Goal: Transaction & Acquisition: Purchase product/service

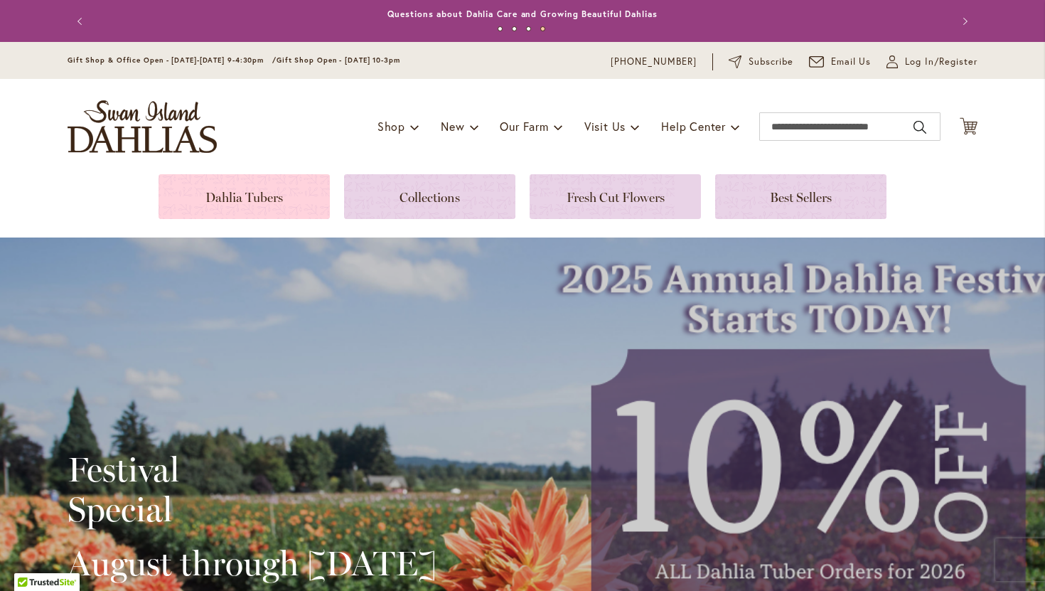
click at [296, 199] on link at bounding box center [244, 196] width 171 height 45
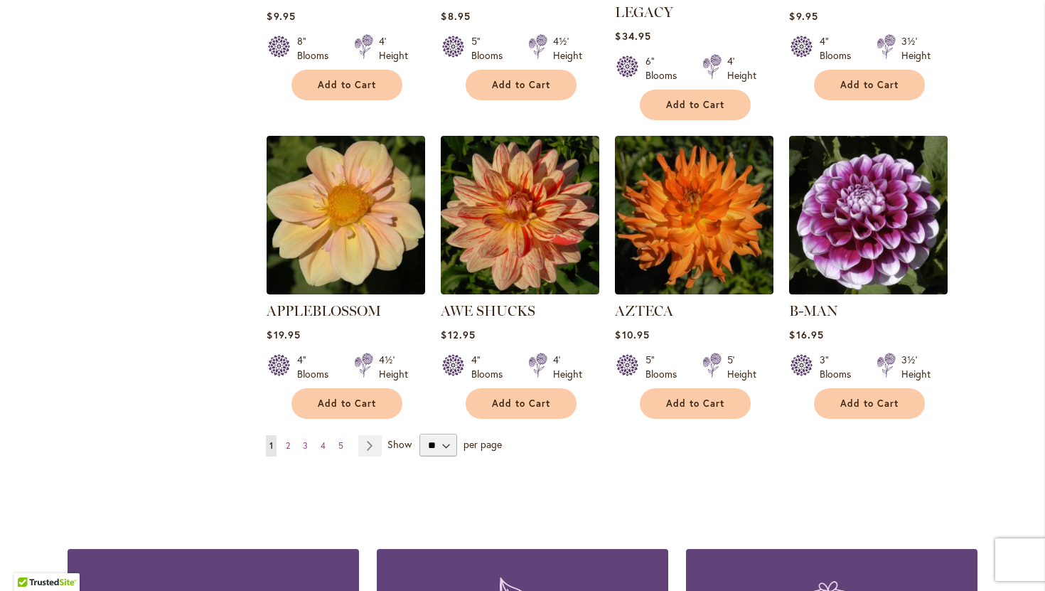
scroll to position [1140, 0]
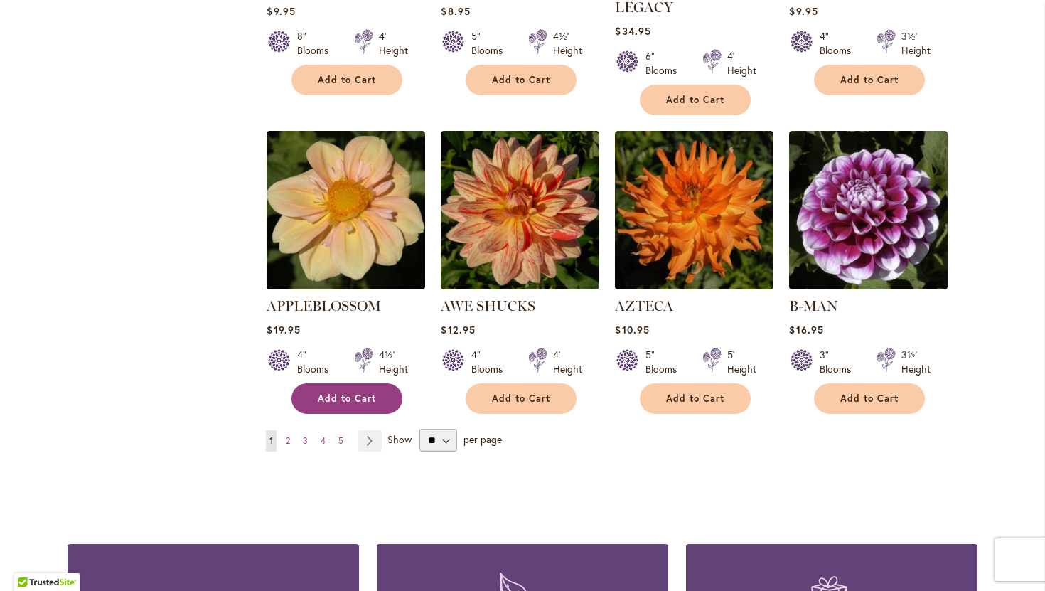
click at [347, 392] on span "Add to Cart" at bounding box center [347, 398] width 58 height 12
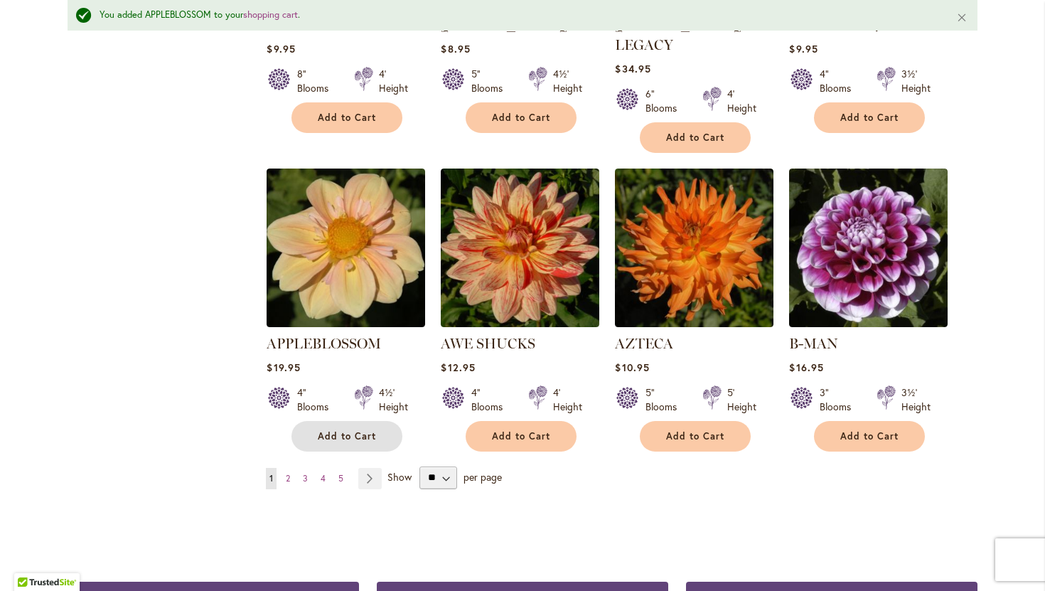
scroll to position [1177, 0]
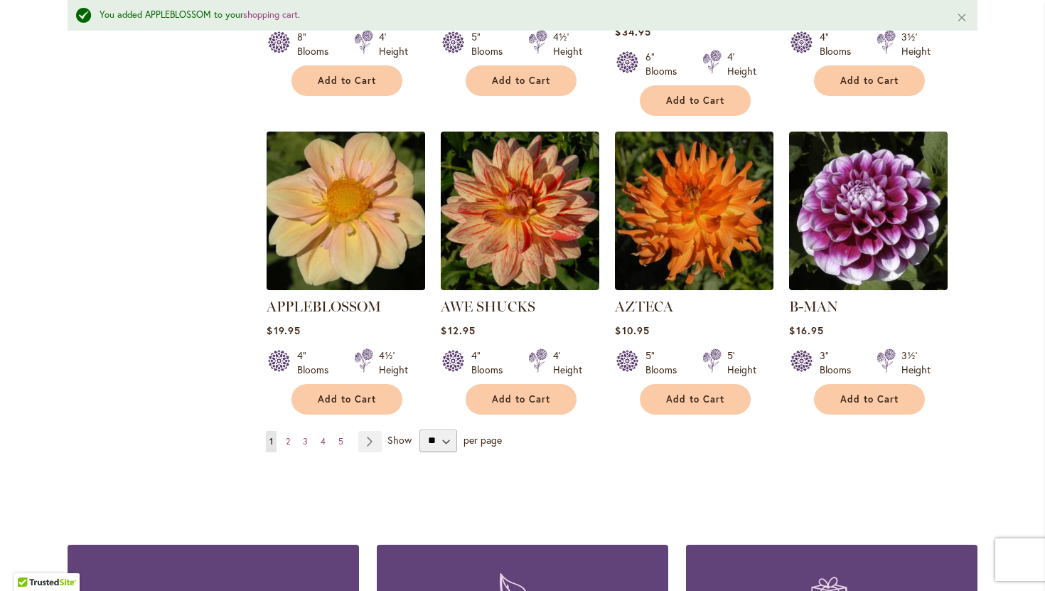
click at [335, 217] on img at bounding box center [346, 210] width 166 height 166
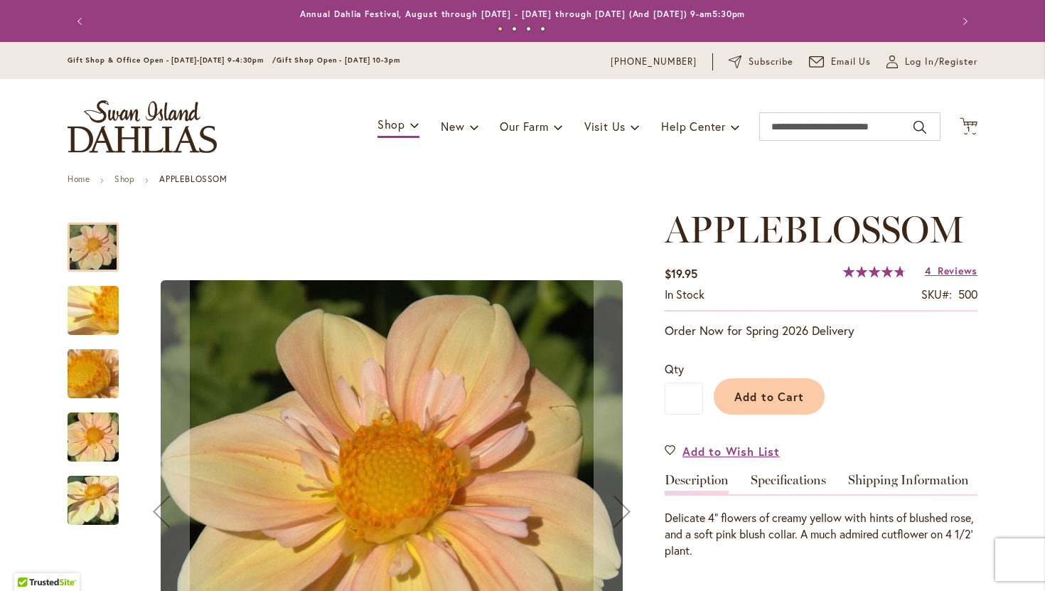
click at [92, 299] on img "APPLEBLOSSOM" at bounding box center [93, 310] width 102 height 77
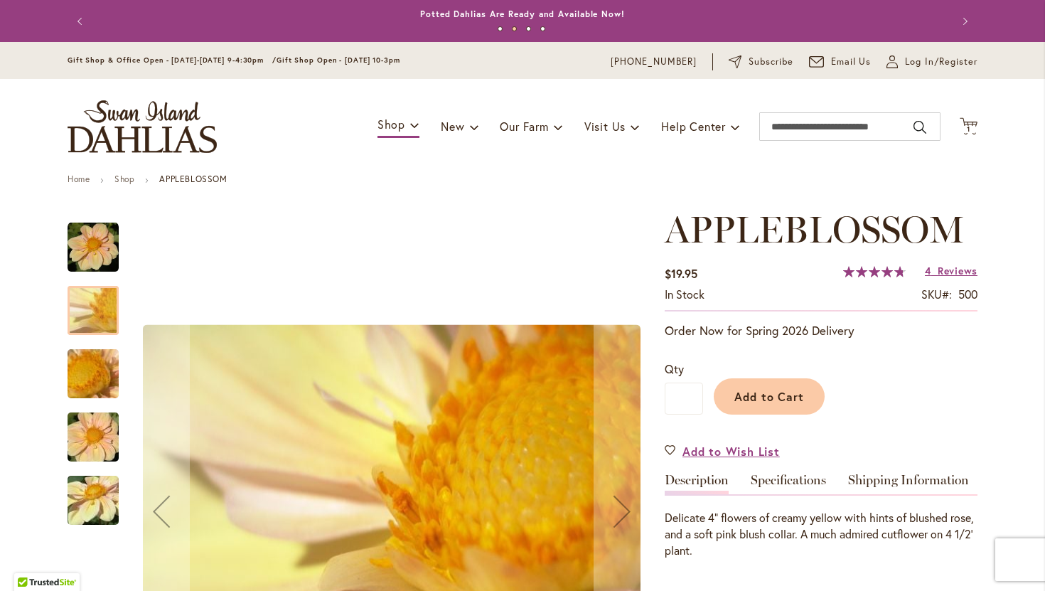
click at [94, 365] on img "APPLEBLOSSOM" at bounding box center [93, 374] width 102 height 77
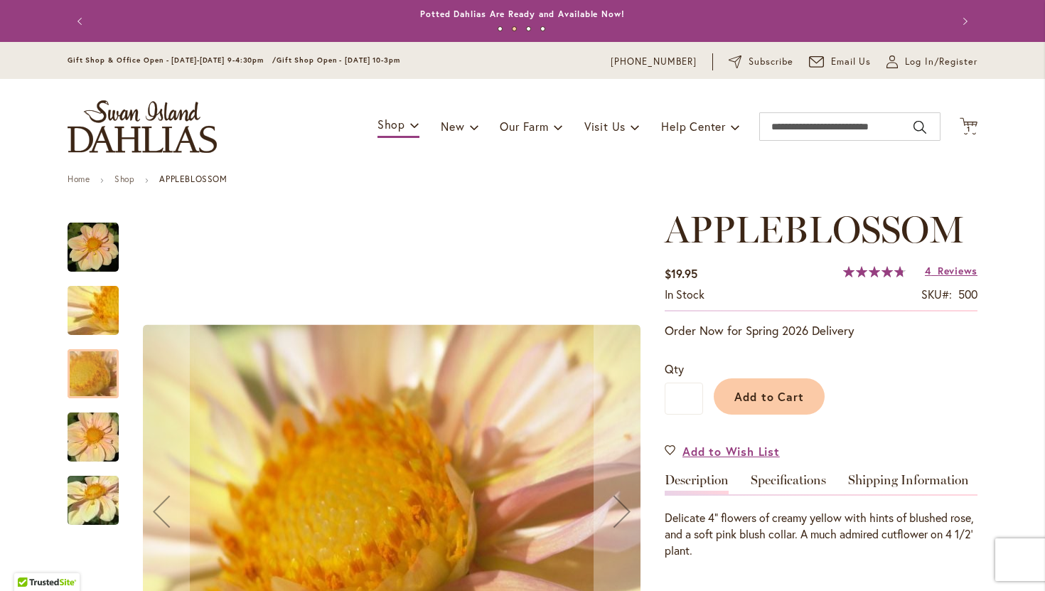
click at [99, 451] on img "APPLEBLOSSOM" at bounding box center [93, 437] width 102 height 68
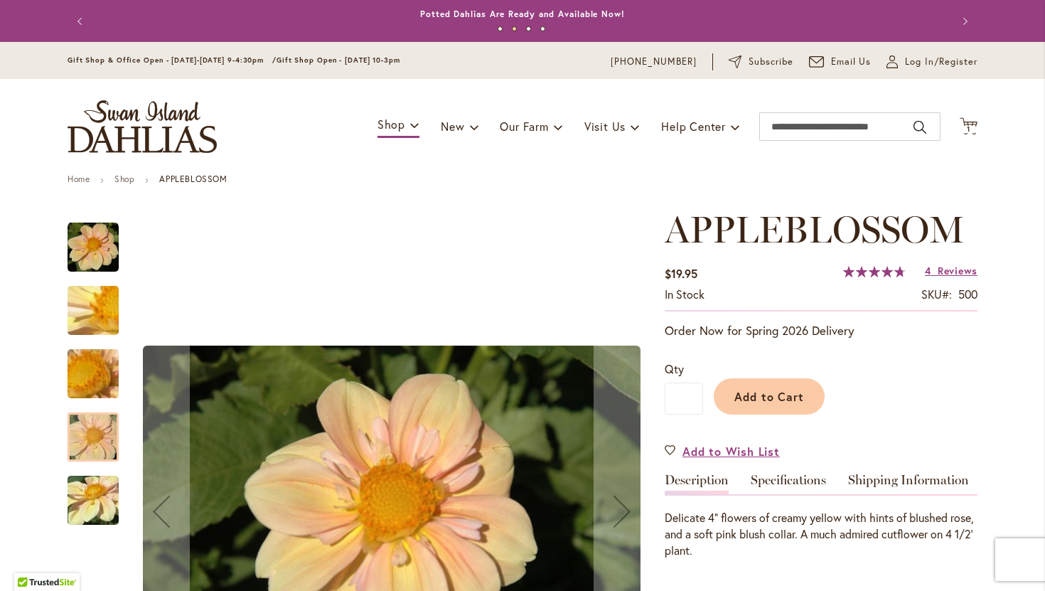
click at [92, 511] on img "APPLEBLOSSOM" at bounding box center [93, 500] width 102 height 77
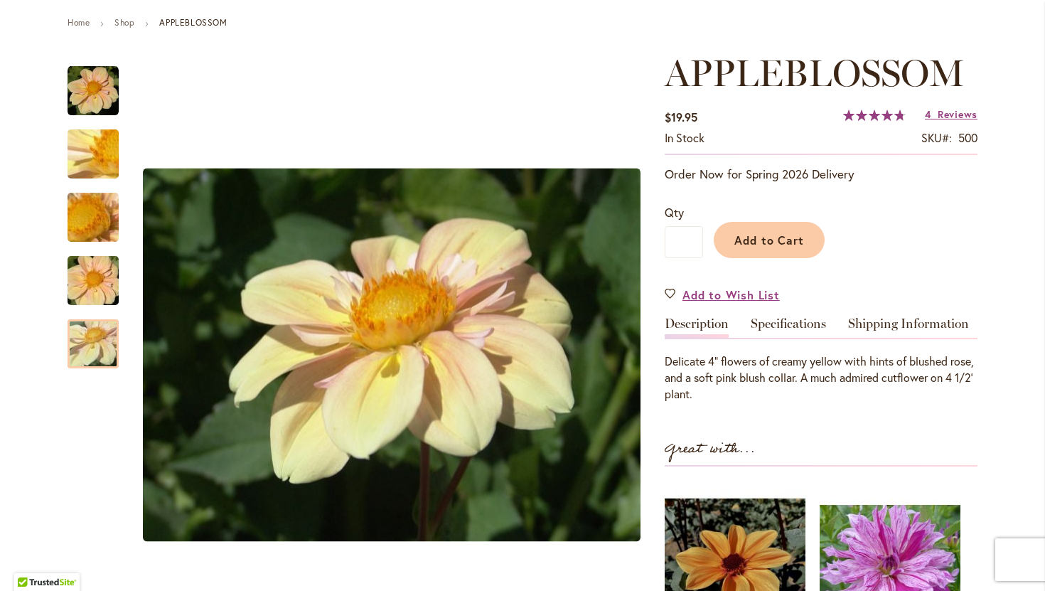
scroll to position [161, 0]
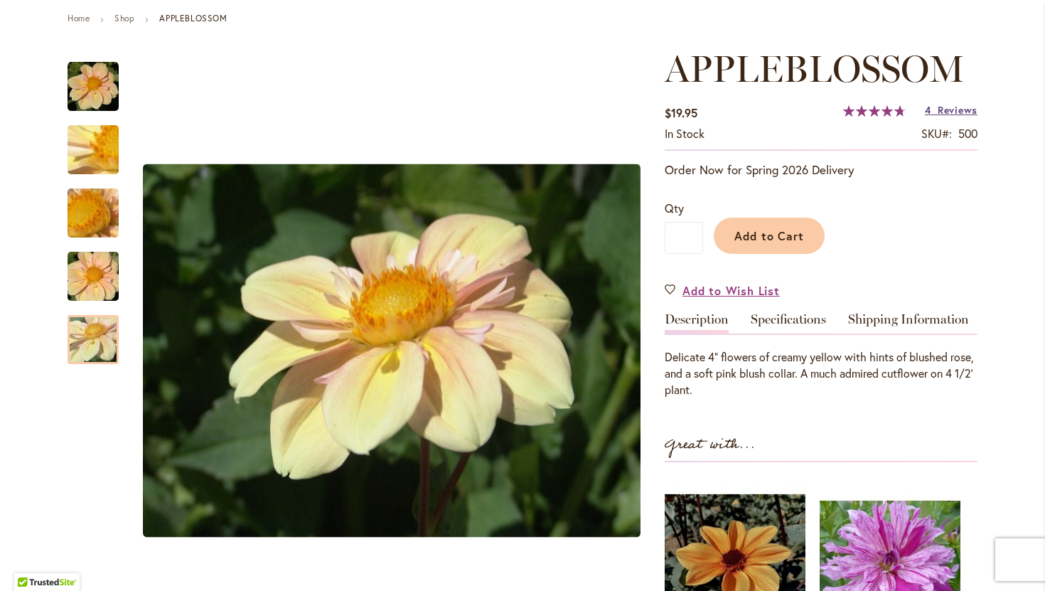
click at [964, 108] on span "Reviews" at bounding box center [958, 110] width 40 height 14
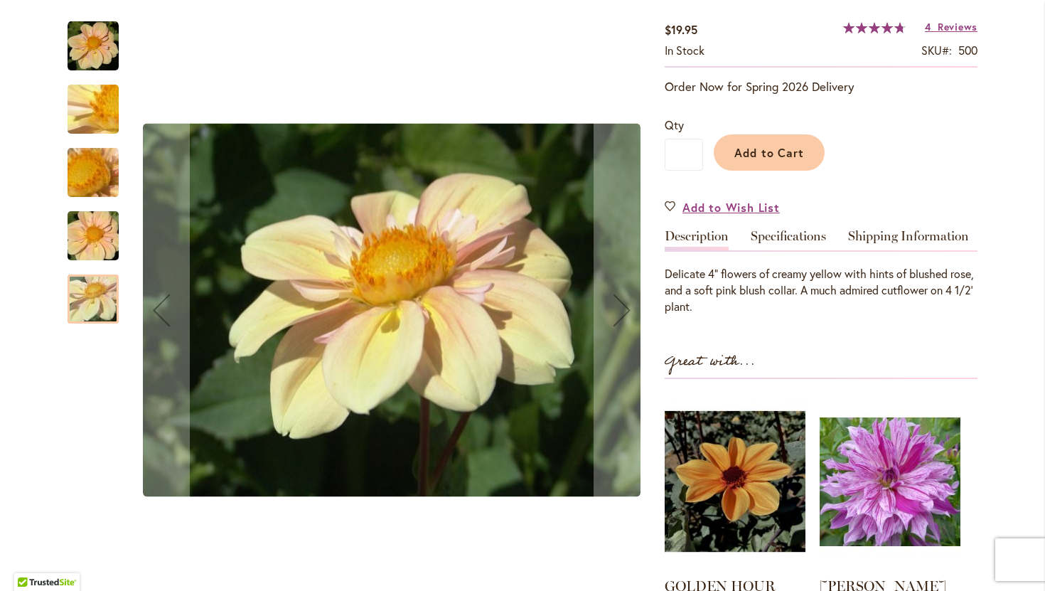
scroll to position [196, 0]
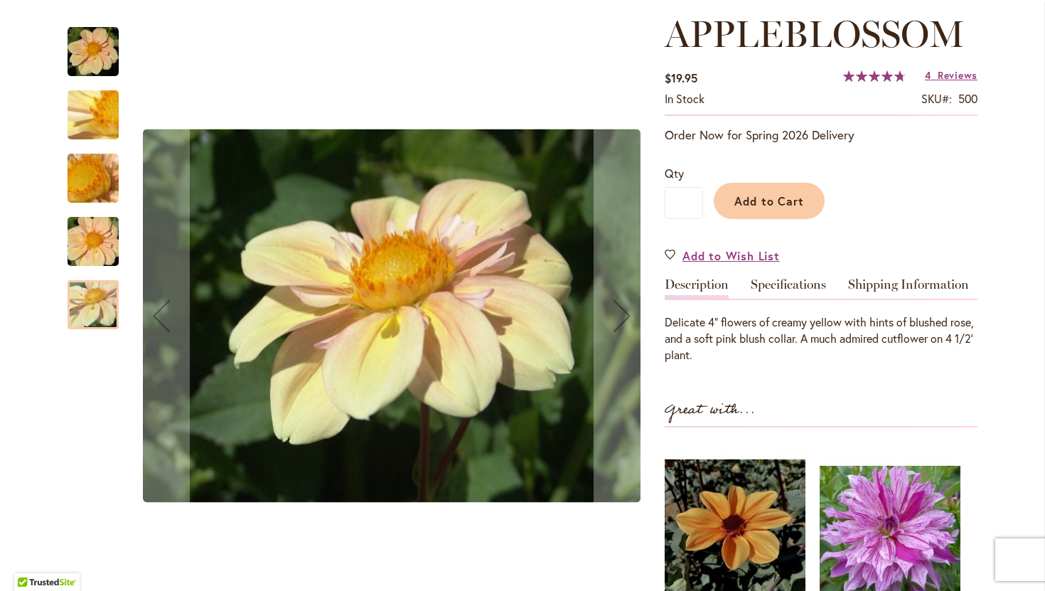
click at [92, 433] on div at bounding box center [93, 226] width 51 height 427
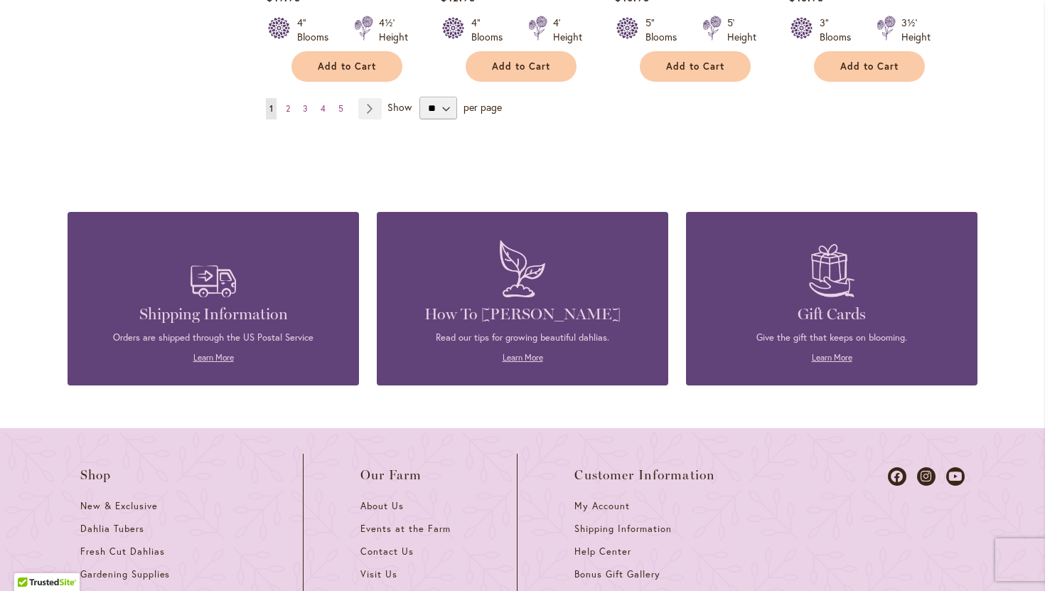
scroll to position [1473, 0]
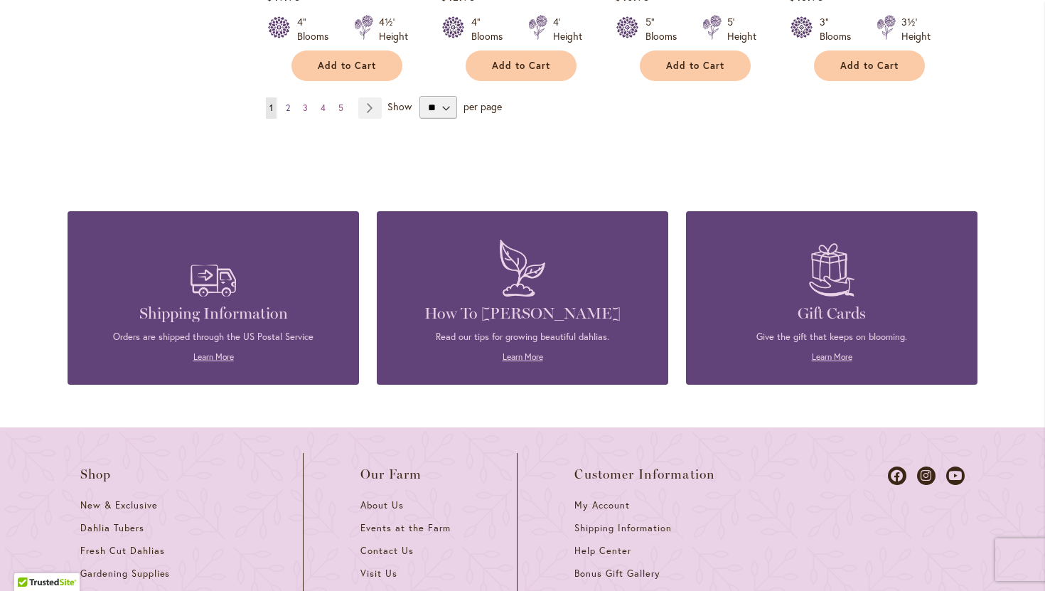
click at [289, 102] on span "2" at bounding box center [288, 107] width 4 height 11
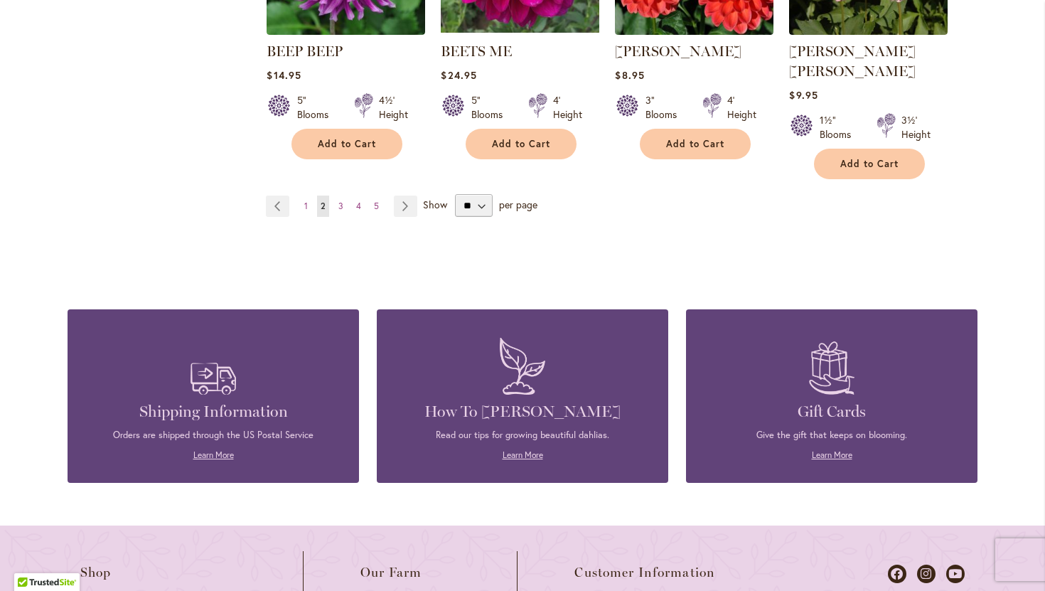
scroll to position [1385, 0]
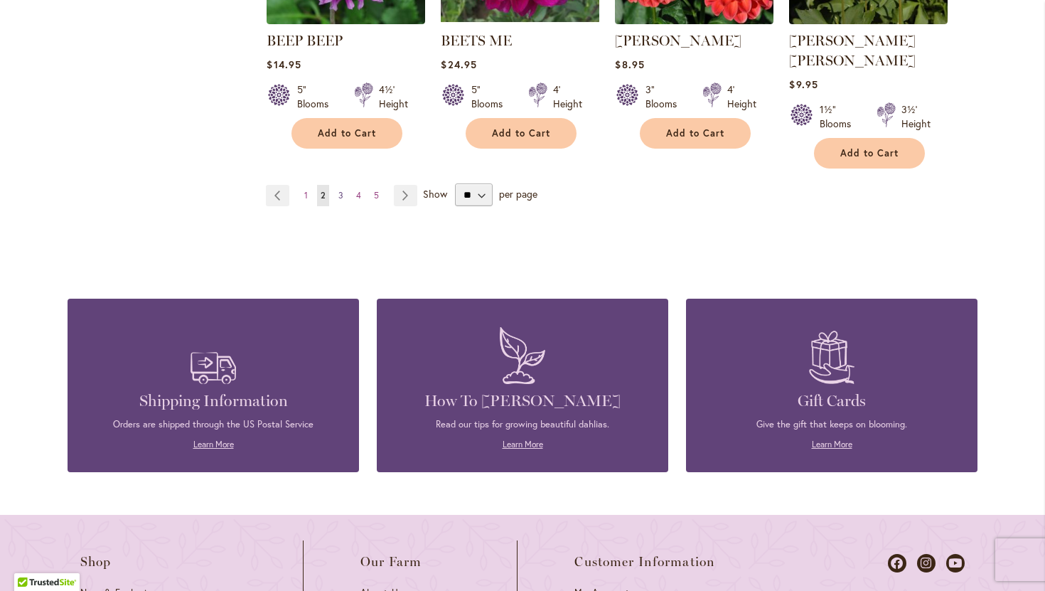
click at [339, 190] on span "3" at bounding box center [340, 195] width 5 height 11
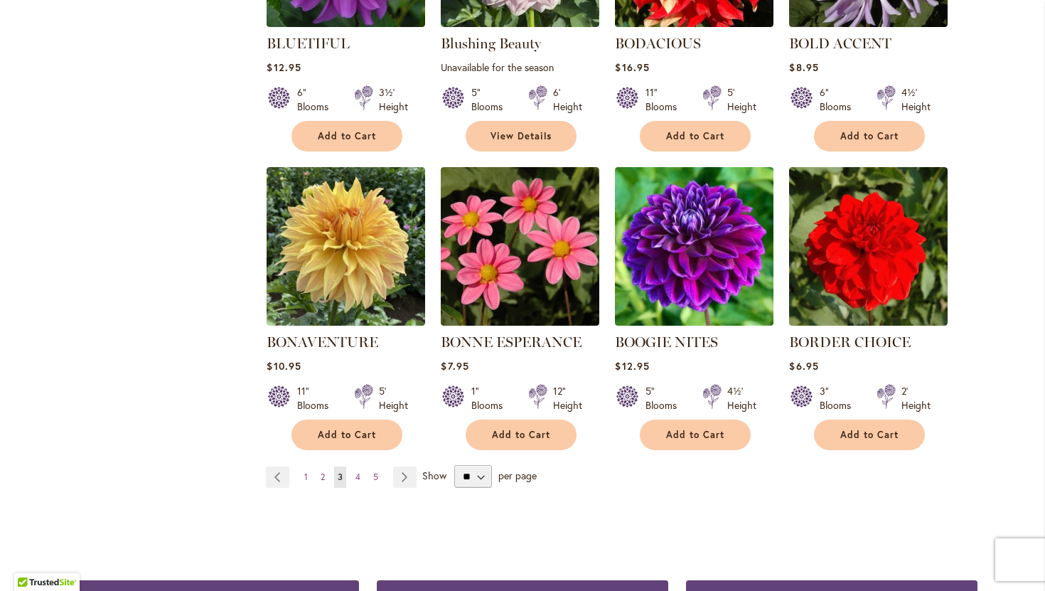
scroll to position [1095, 0]
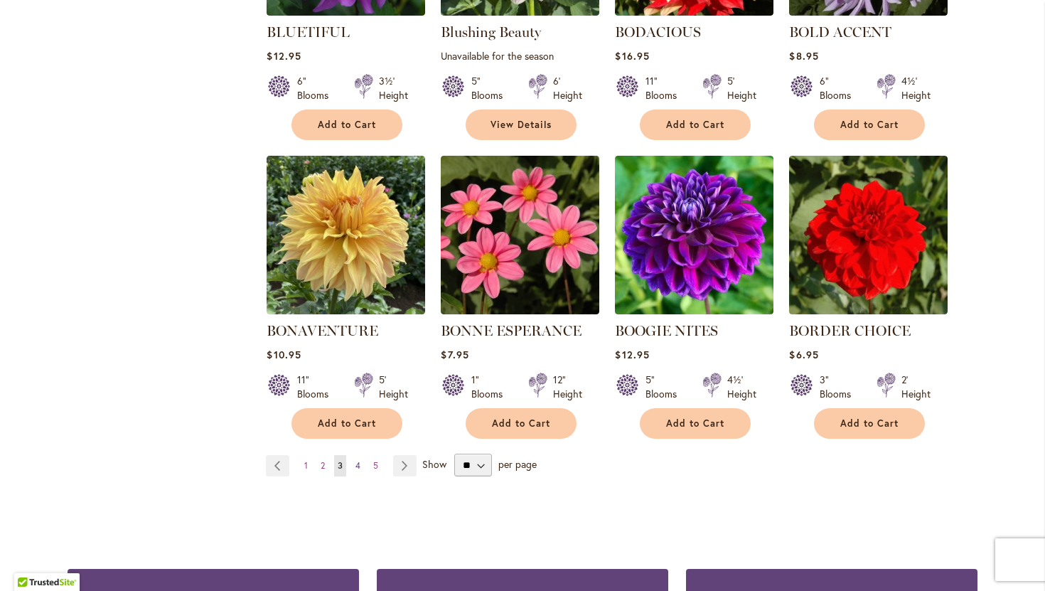
click at [358, 464] on span "4" at bounding box center [358, 465] width 5 height 11
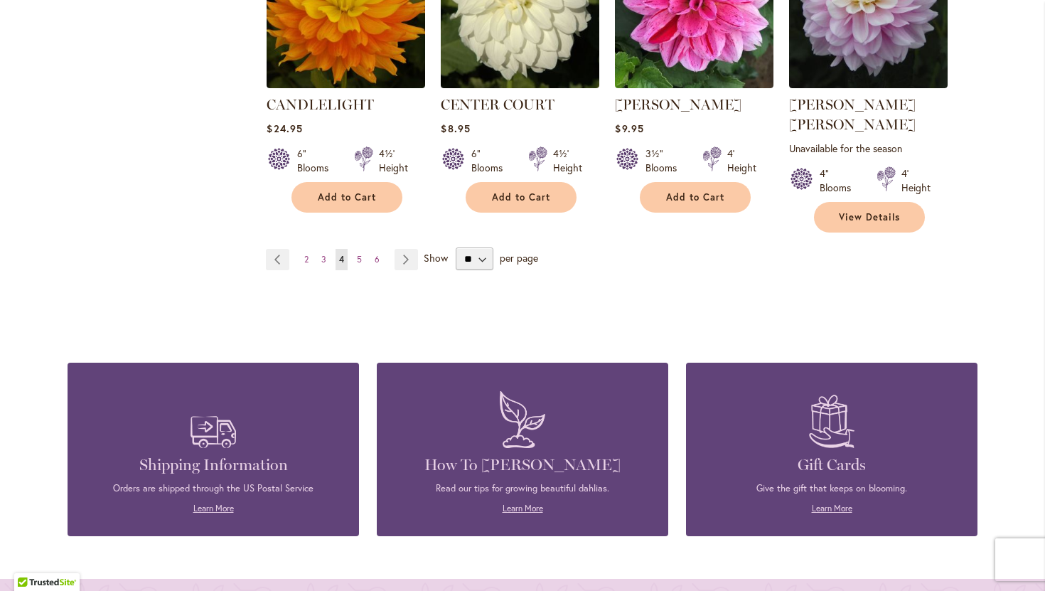
scroll to position [1342, 0]
click at [362, 248] on link "Page 5" at bounding box center [359, 258] width 12 height 21
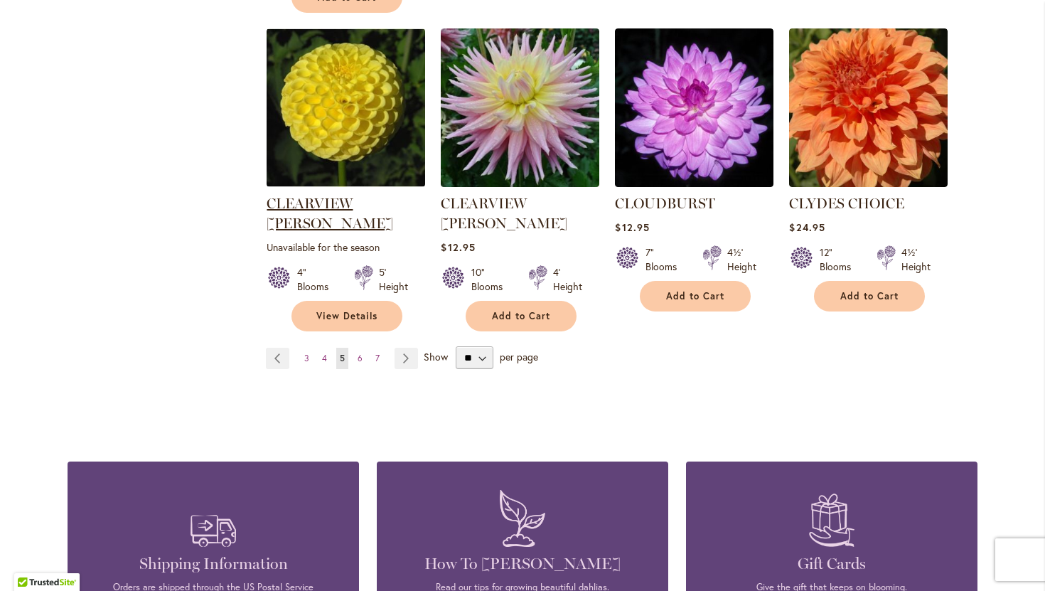
scroll to position [1268, 0]
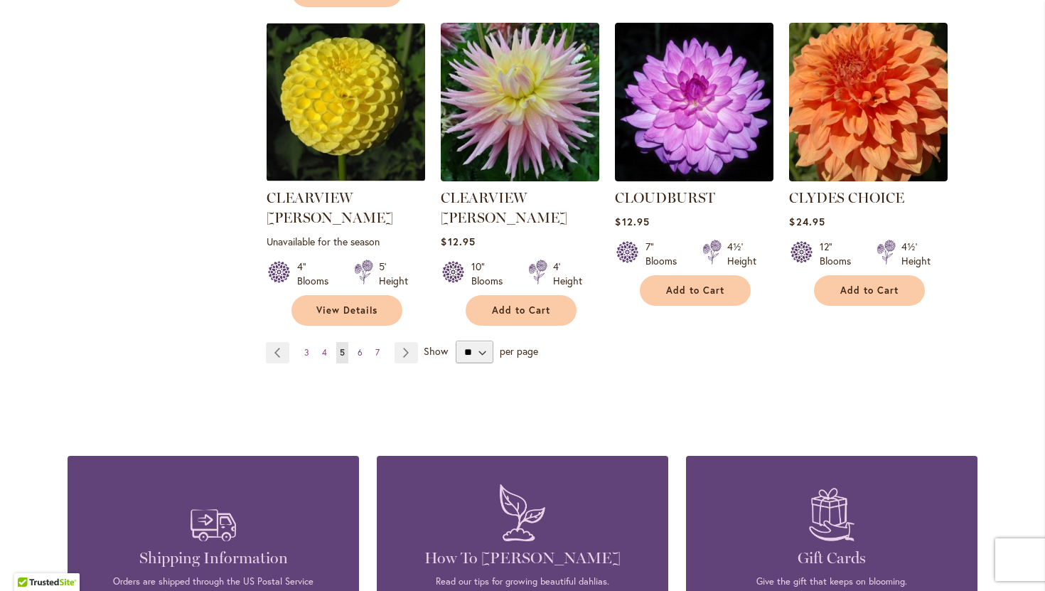
click at [356, 342] on link "Page 6" at bounding box center [360, 352] width 12 height 21
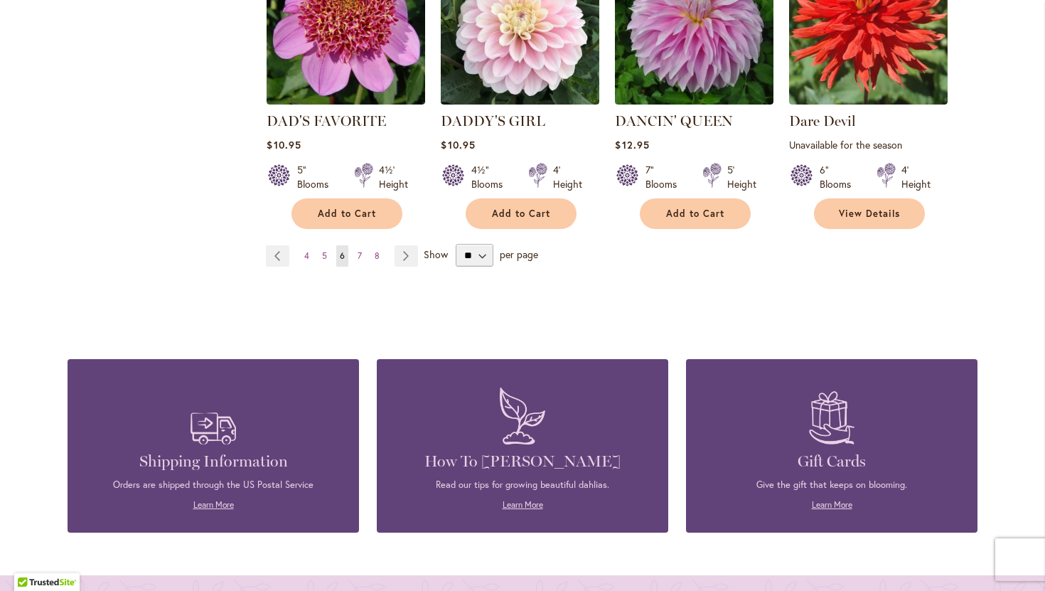
scroll to position [1345, 0]
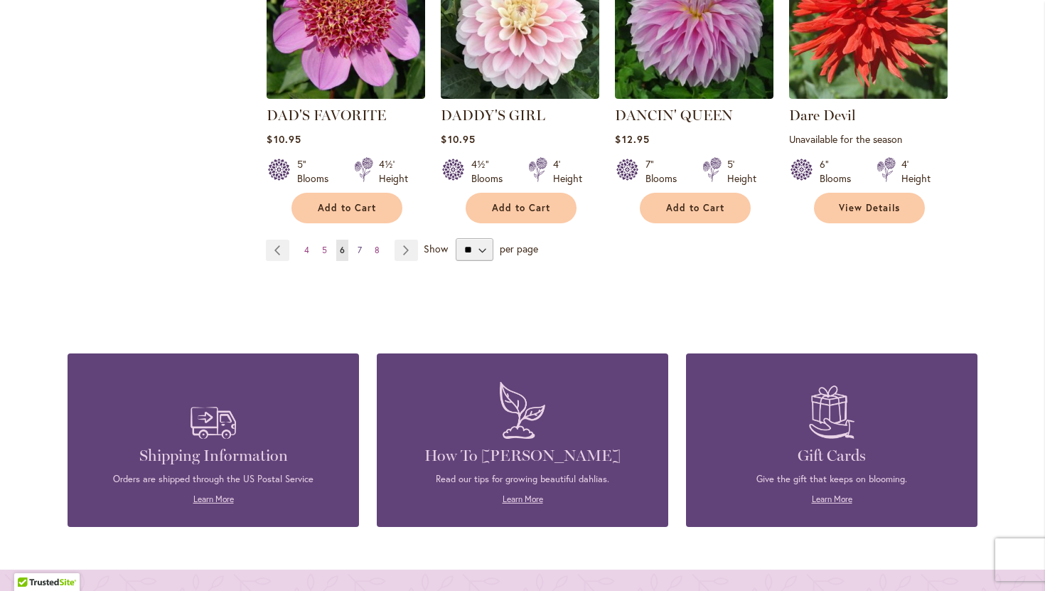
click at [360, 247] on span "7" at bounding box center [360, 250] width 4 height 11
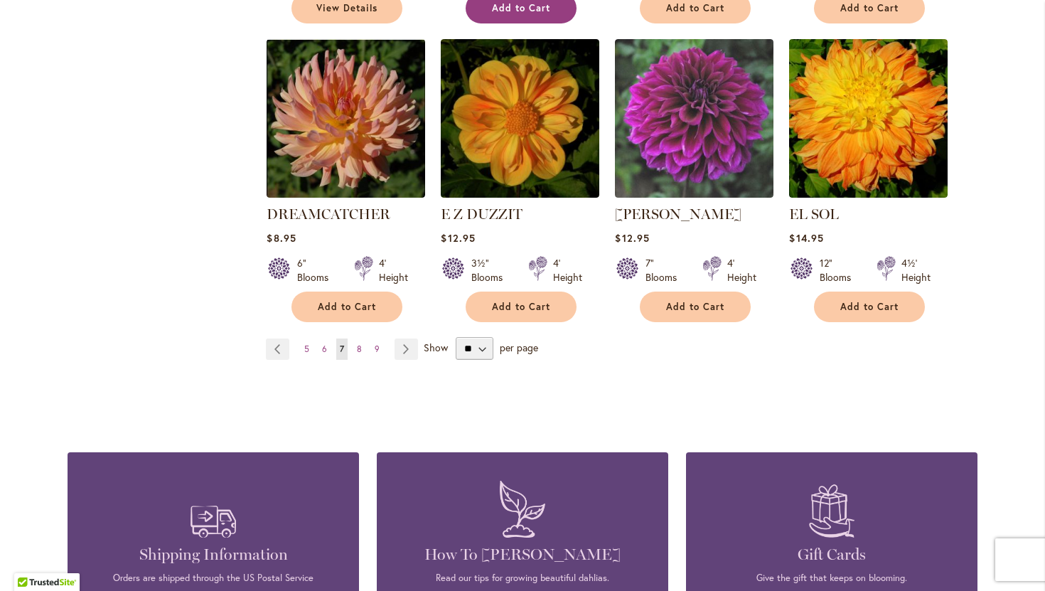
scroll to position [1255, 0]
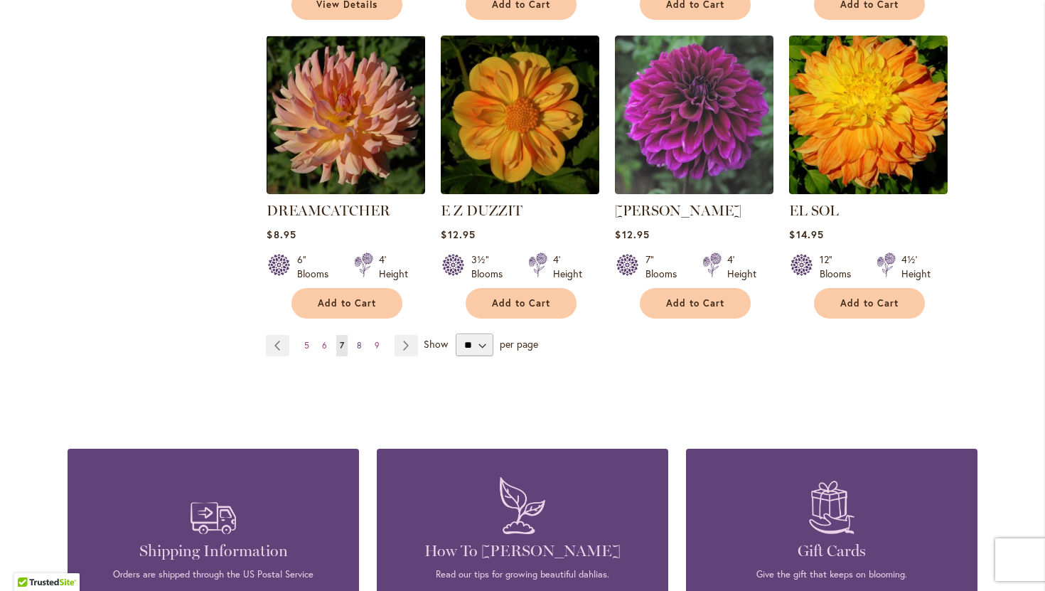
click at [360, 340] on span "8" at bounding box center [359, 345] width 5 height 11
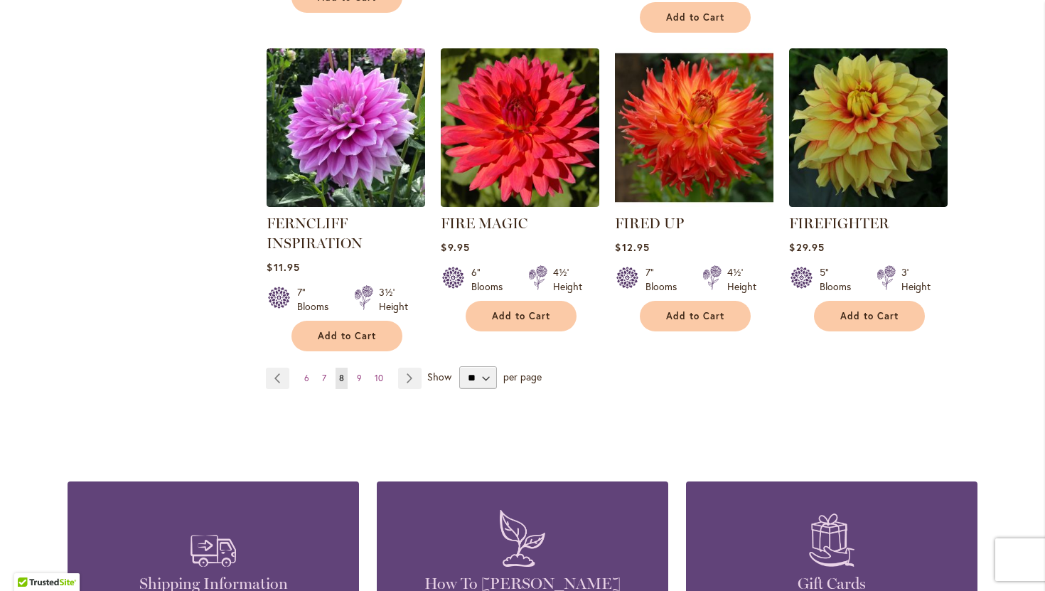
scroll to position [1258, 0]
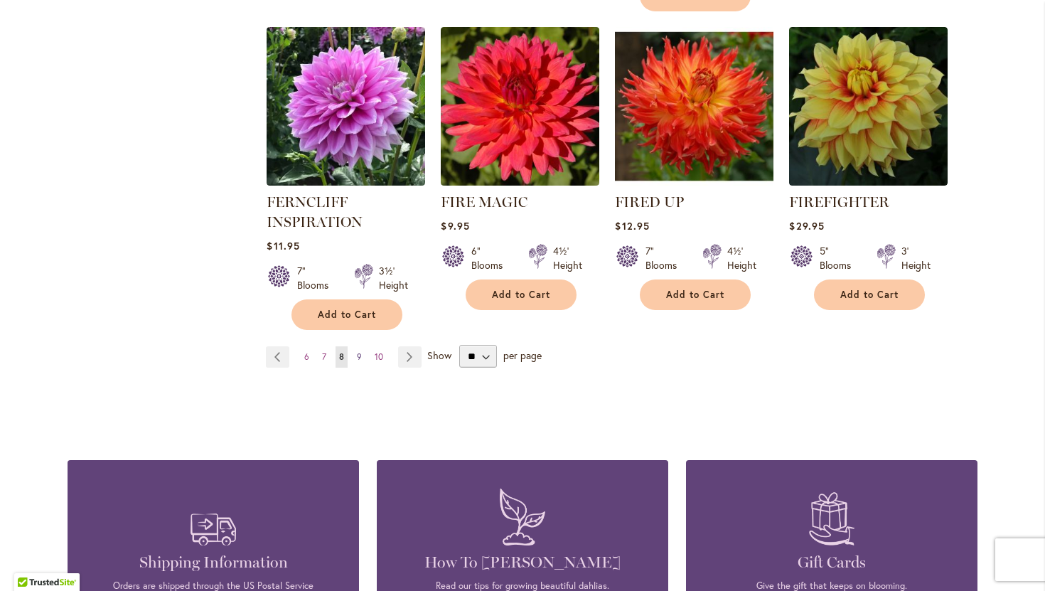
click at [357, 356] on span "9" at bounding box center [359, 356] width 5 height 11
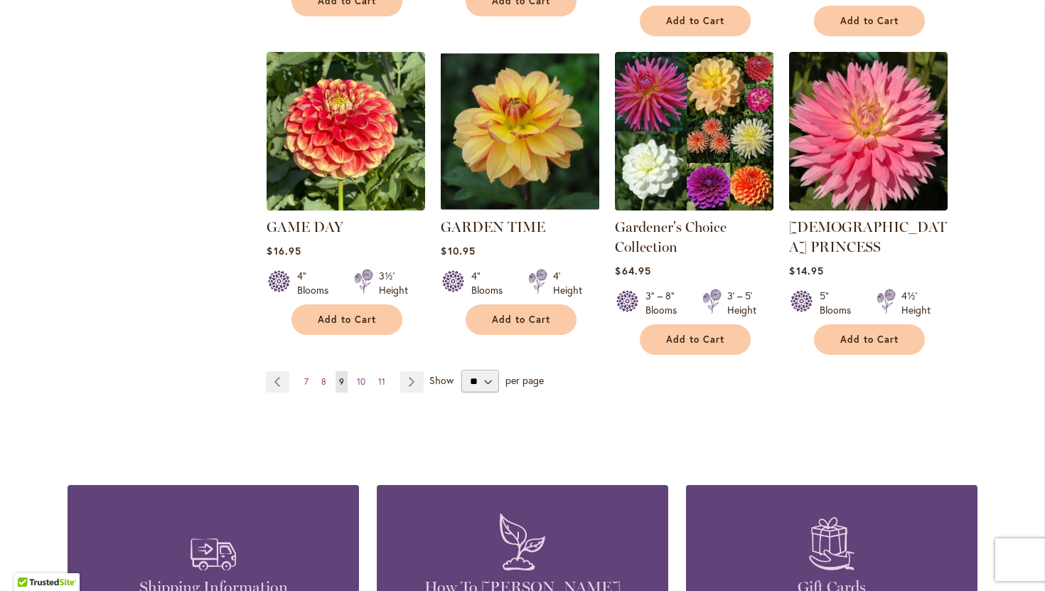
scroll to position [1254, 0]
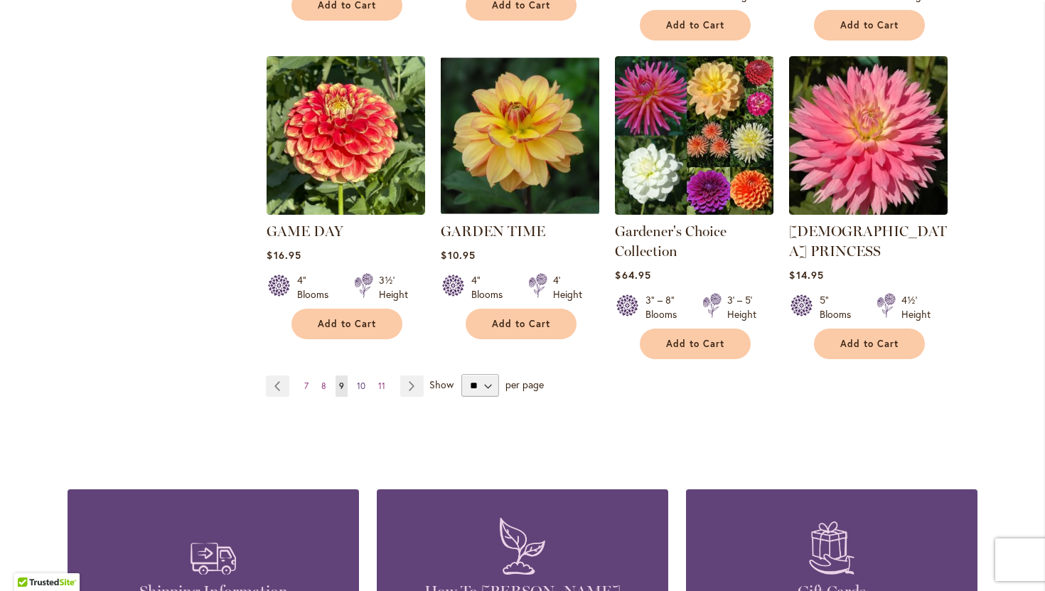
click at [361, 380] on span "10" at bounding box center [361, 385] width 9 height 11
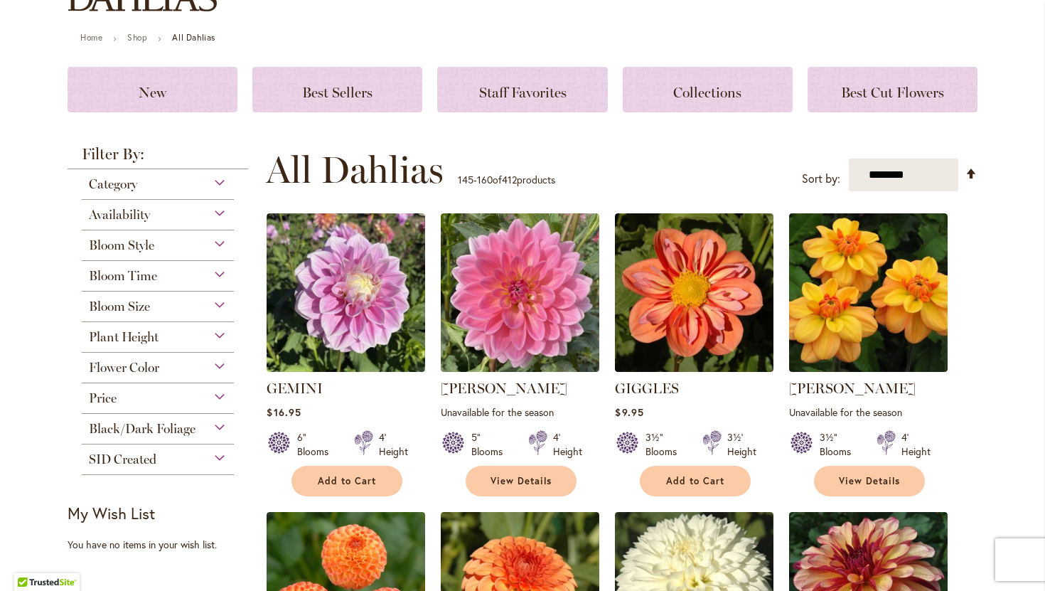
scroll to position [141, 0]
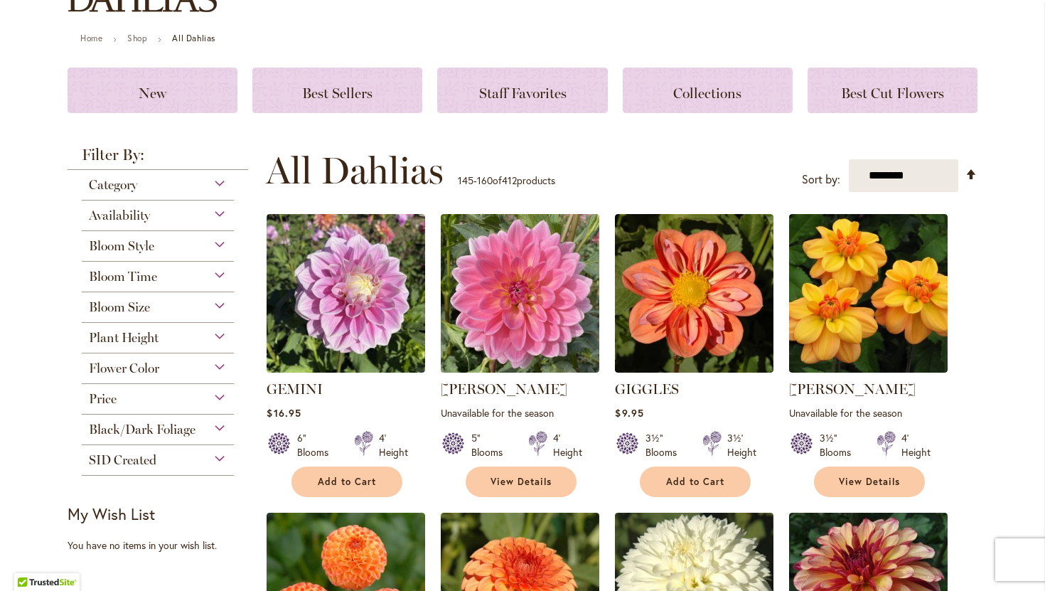
click at [218, 299] on div "Bloom Size" at bounding box center [158, 303] width 152 height 23
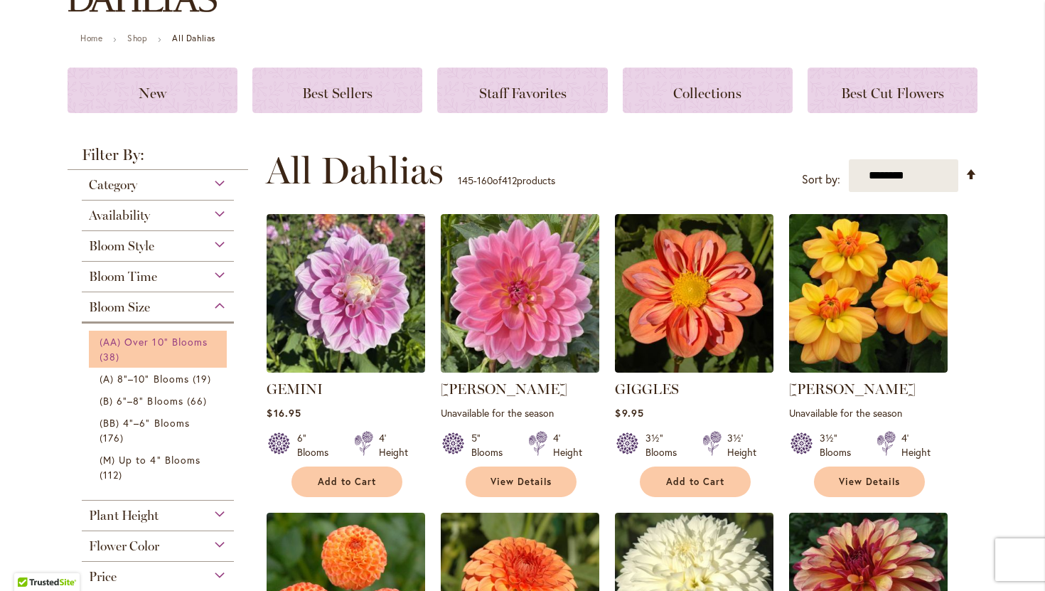
click at [213, 347] on link "(AA) Over 10" Blooms 38 items" at bounding box center [160, 349] width 120 height 30
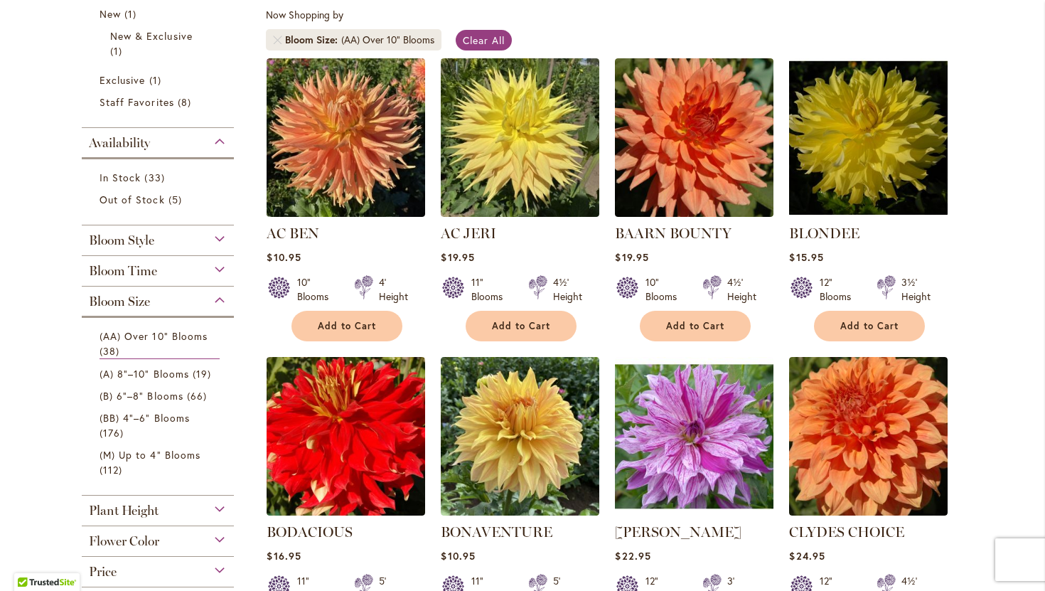
scroll to position [277, 0]
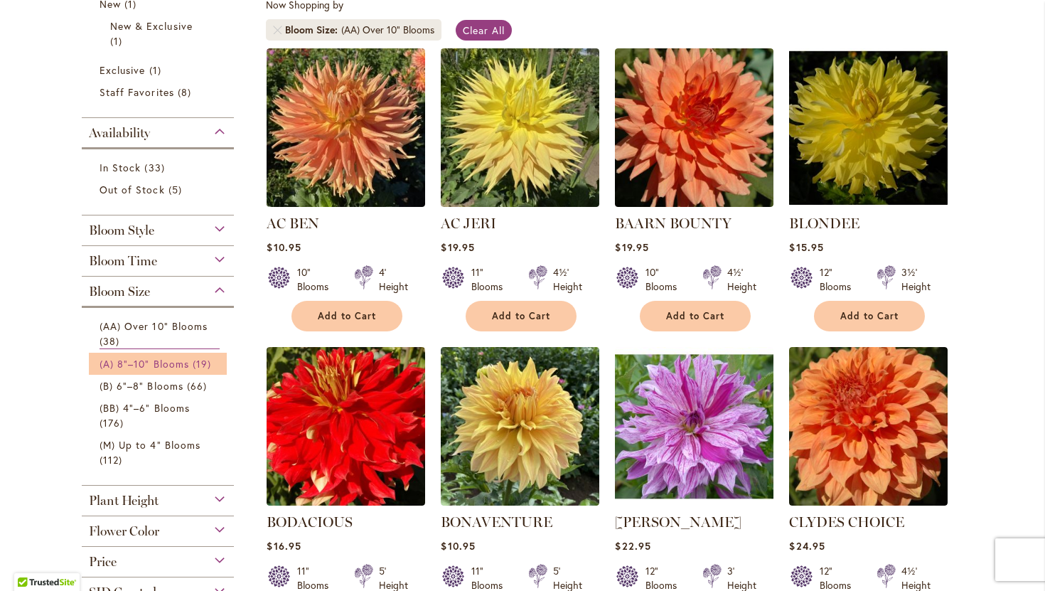
click at [182, 360] on span "(A) 8"–10" Blooms" at bounding box center [145, 364] width 90 height 14
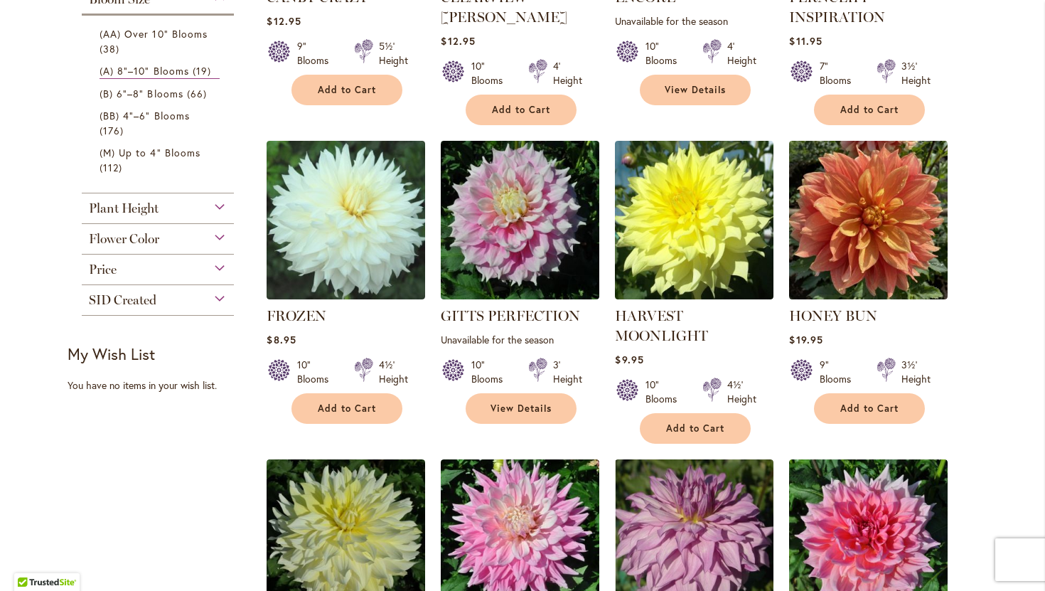
scroll to position [499, 0]
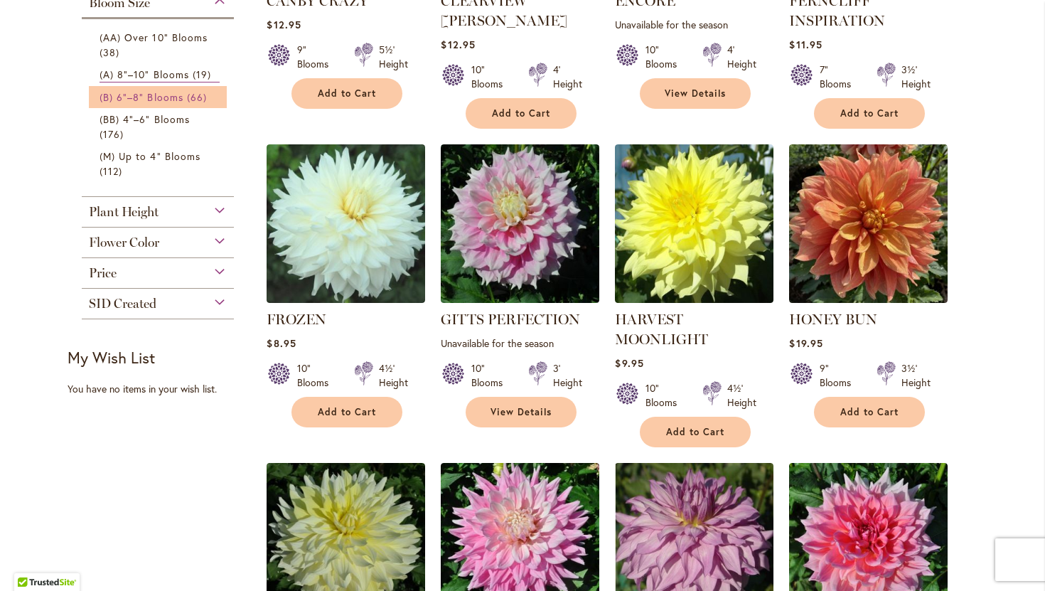
click at [161, 100] on span "(B) 6"–8" Blooms" at bounding box center [142, 97] width 84 height 14
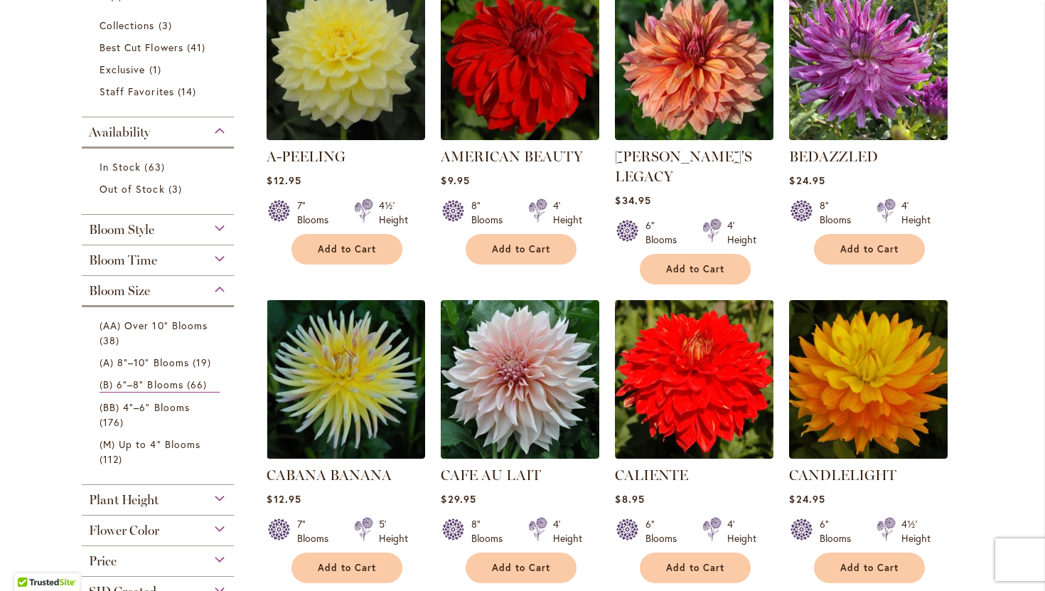
scroll to position [364, 0]
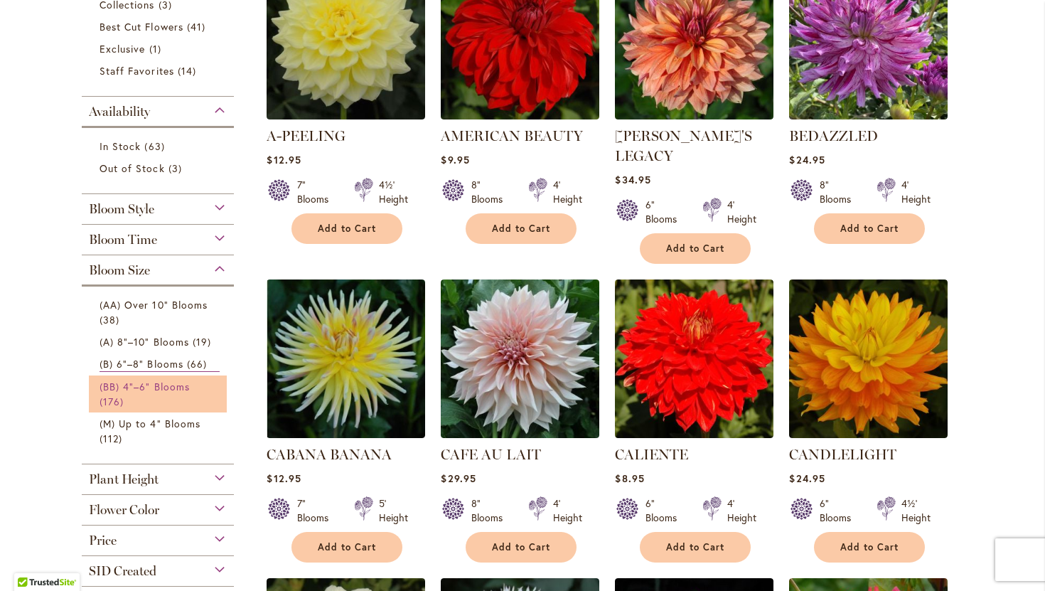
click at [180, 392] on link "(BB) 4"–6" Blooms 176 items" at bounding box center [160, 394] width 120 height 30
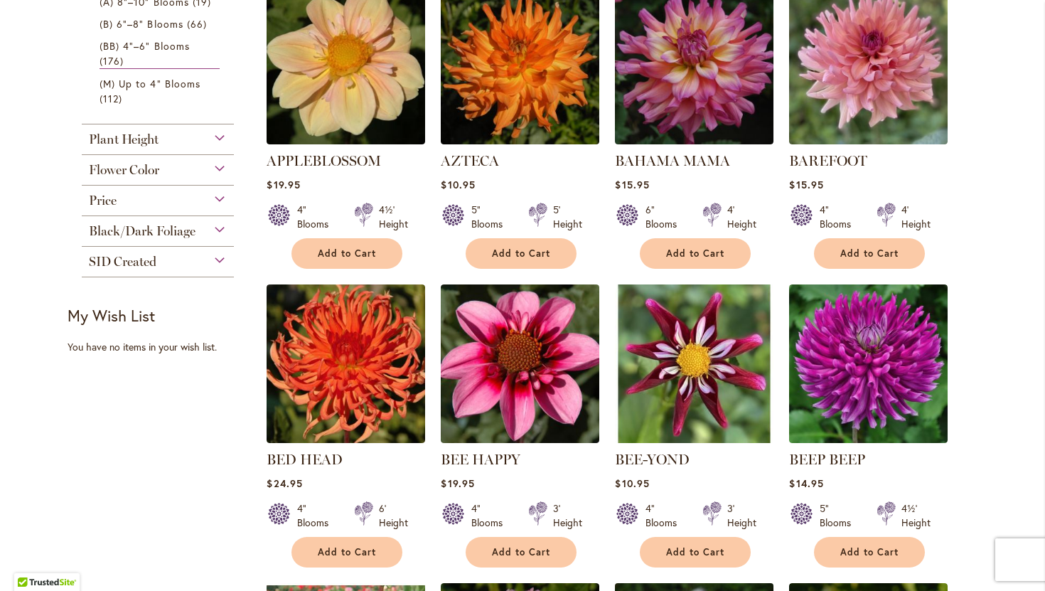
scroll to position [616, 0]
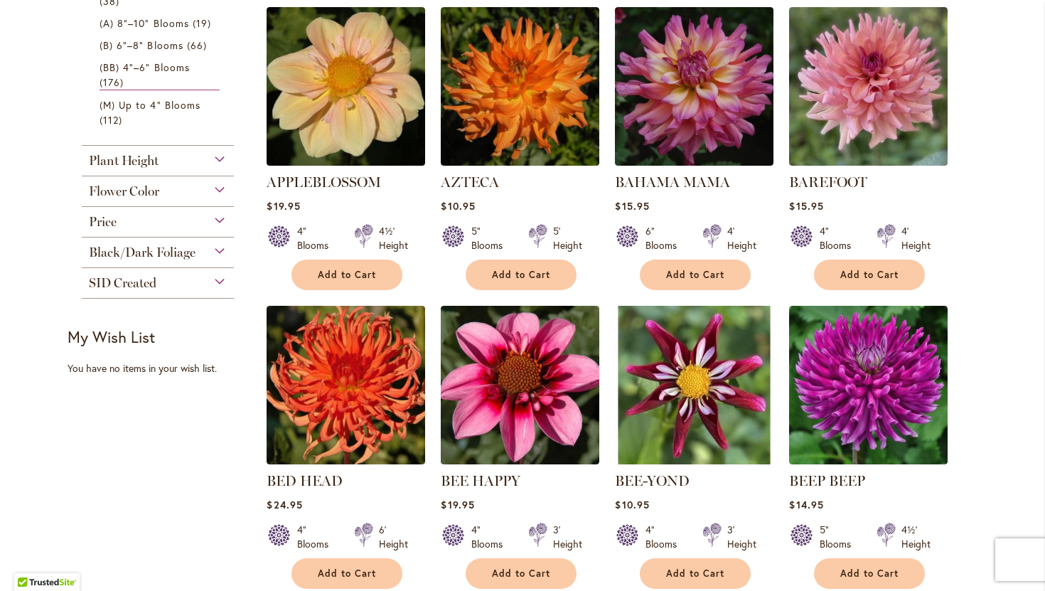
click at [220, 185] on div "Flower Color" at bounding box center [158, 187] width 152 height 23
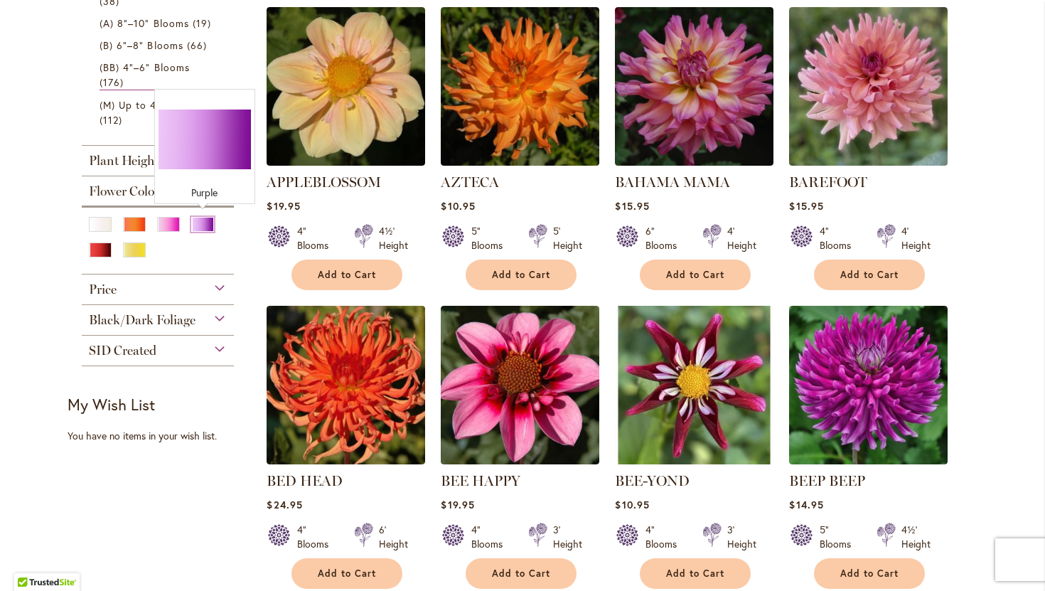
click at [204, 219] on div "Purple" at bounding box center [202, 224] width 23 height 15
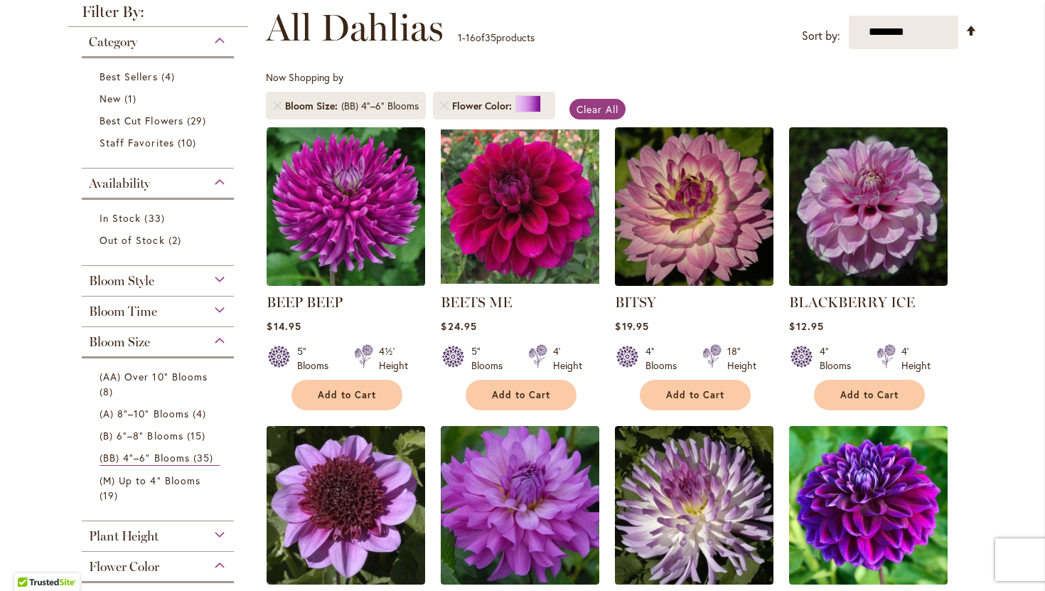
scroll to position [205, 0]
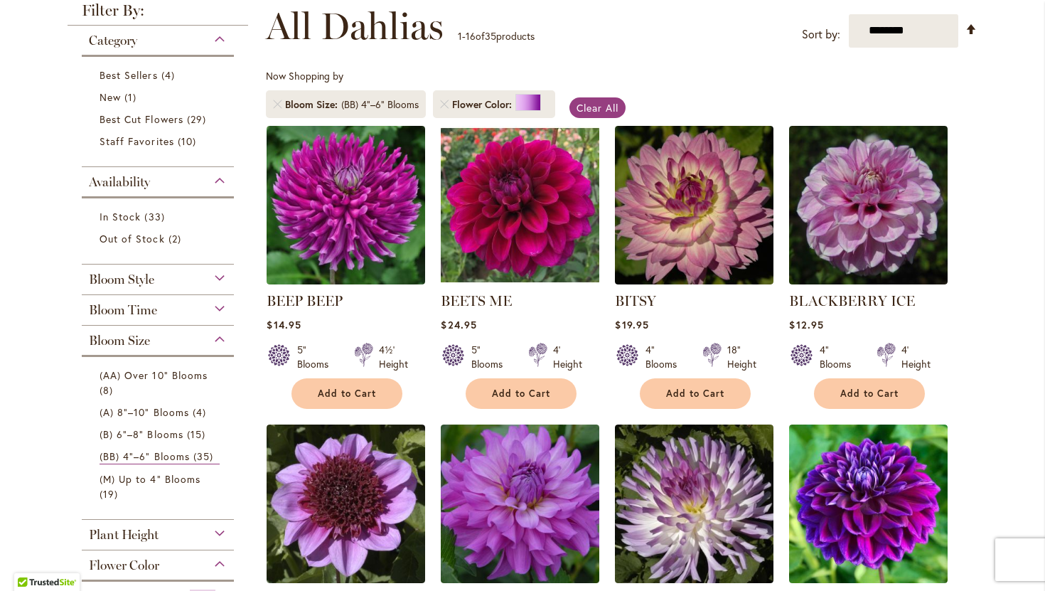
click at [216, 334] on div "Bloom Size" at bounding box center [158, 337] width 152 height 23
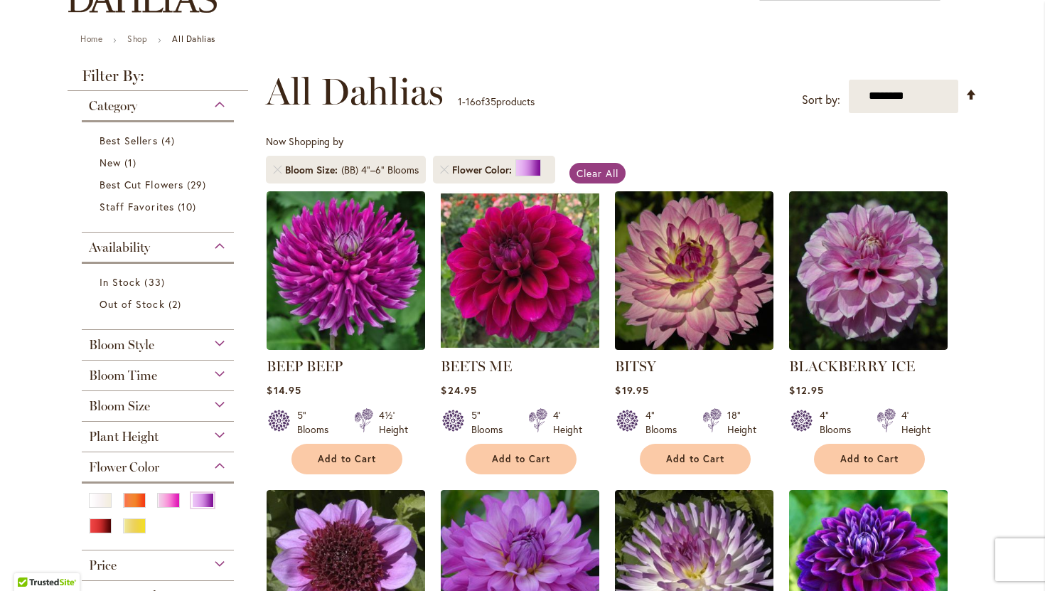
scroll to position [0, 0]
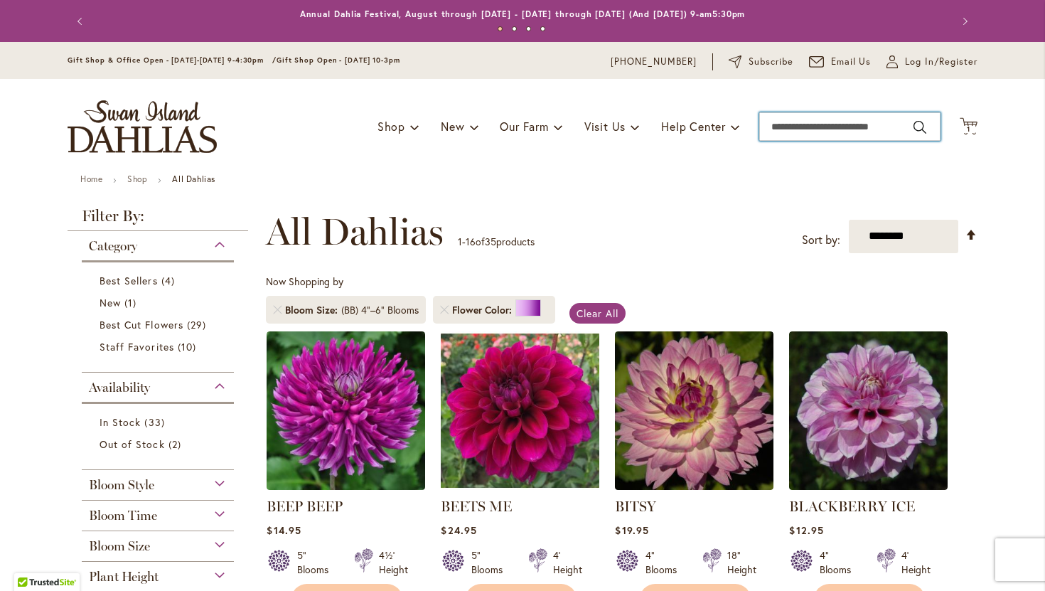
click at [881, 132] on input "Search" at bounding box center [849, 126] width 181 height 28
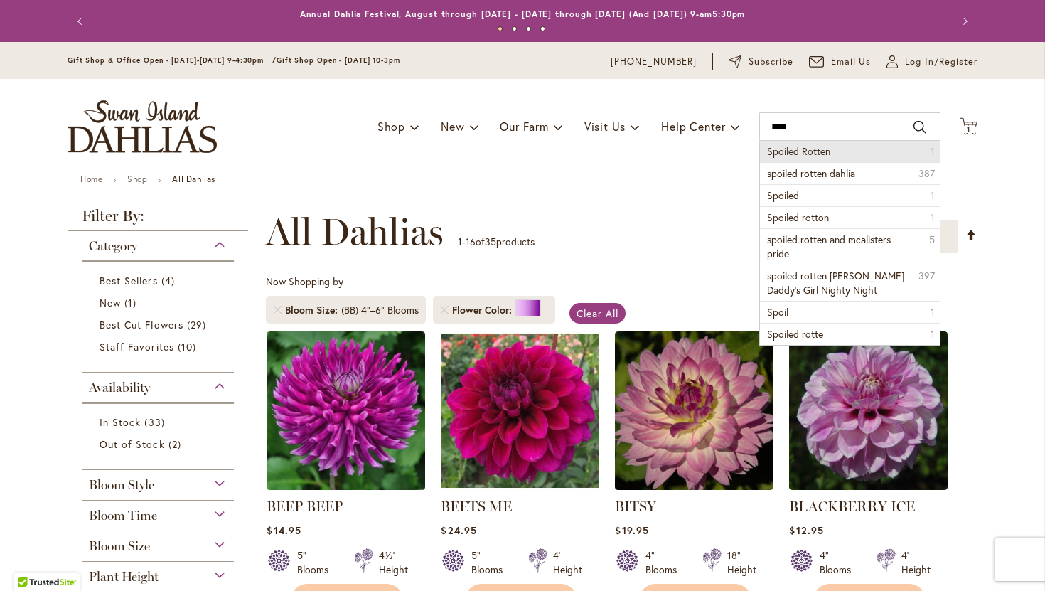
click at [838, 151] on li "Spoiled Rotten 1" at bounding box center [850, 151] width 180 height 21
type input "**********"
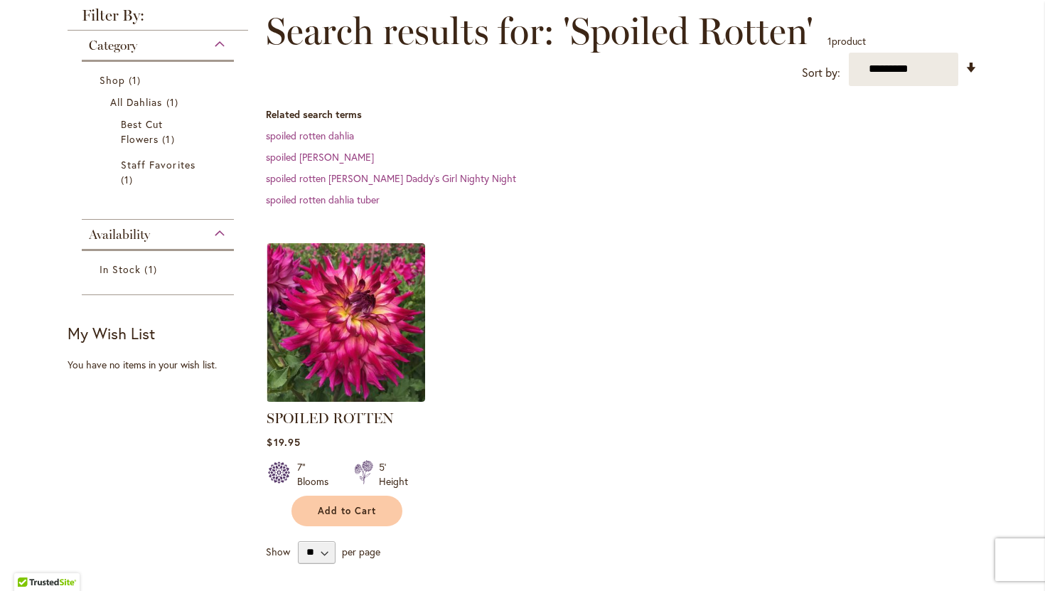
scroll to position [204, 0]
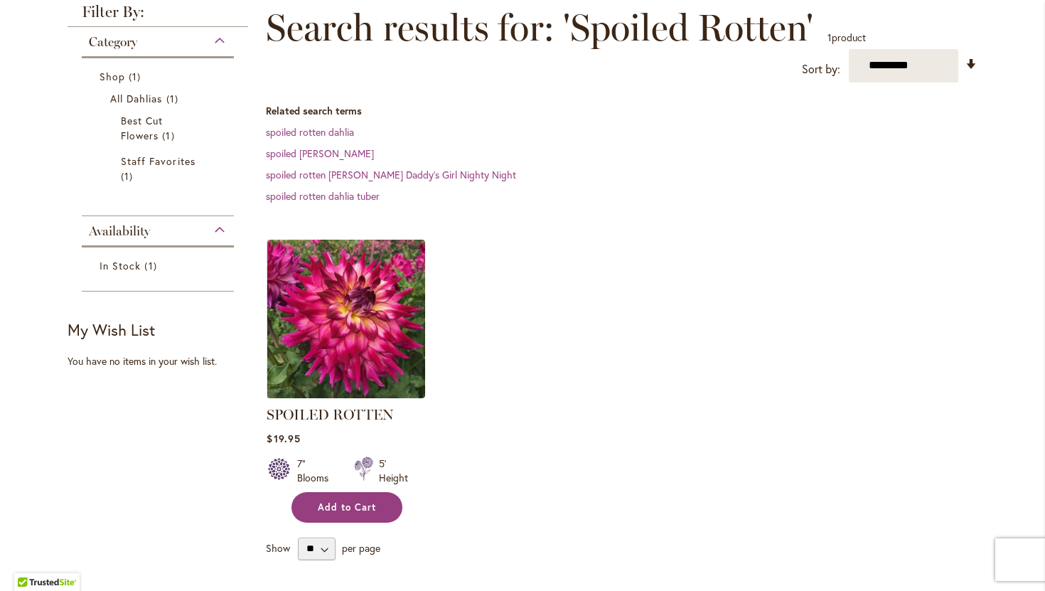
click at [338, 510] on span "Add to Cart" at bounding box center [347, 507] width 58 height 12
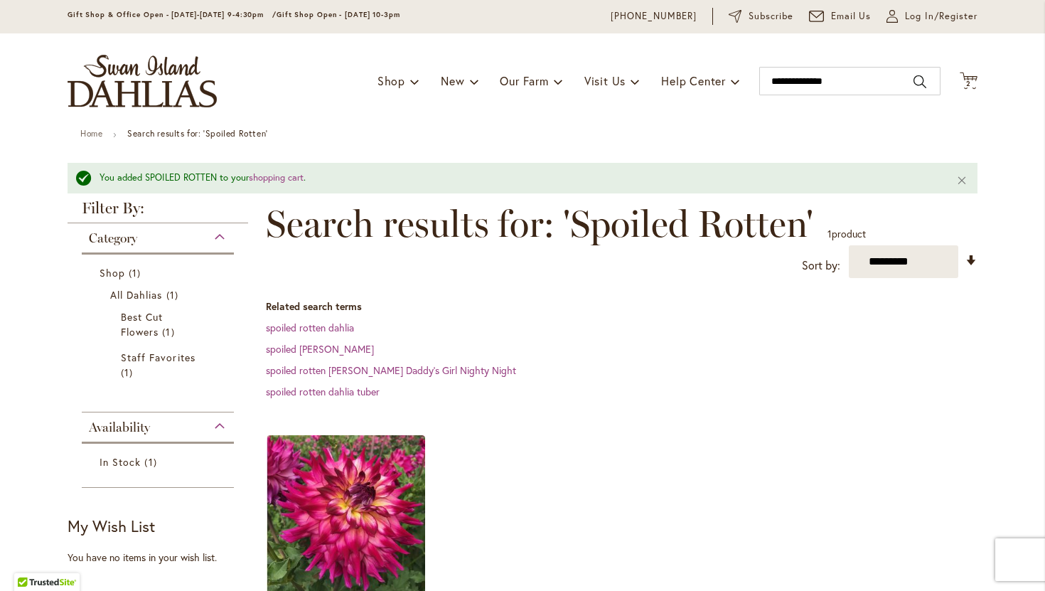
scroll to position [0, 0]
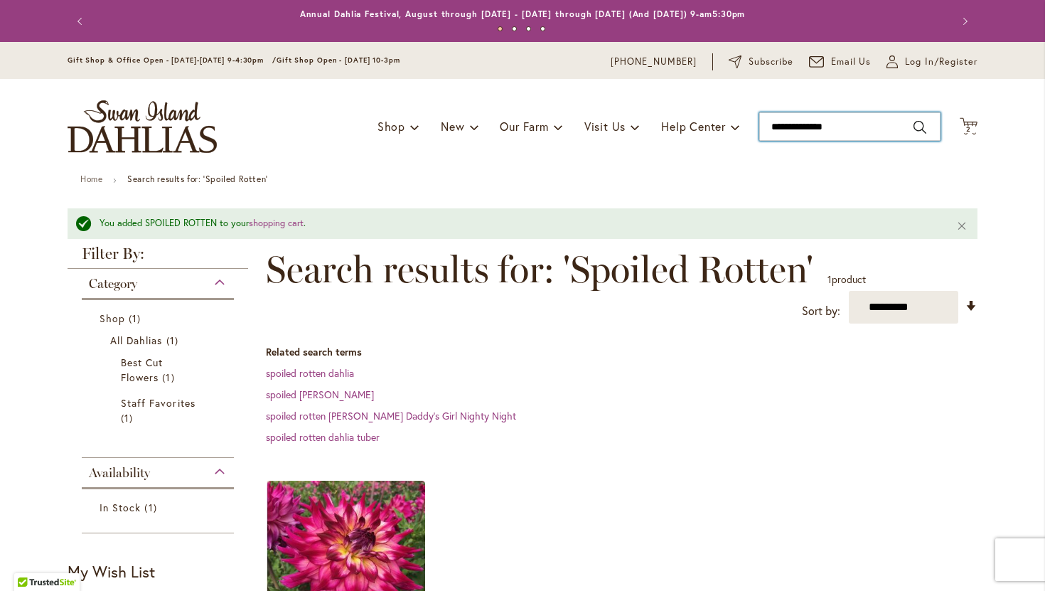
click at [844, 127] on input "**********" at bounding box center [849, 126] width 181 height 28
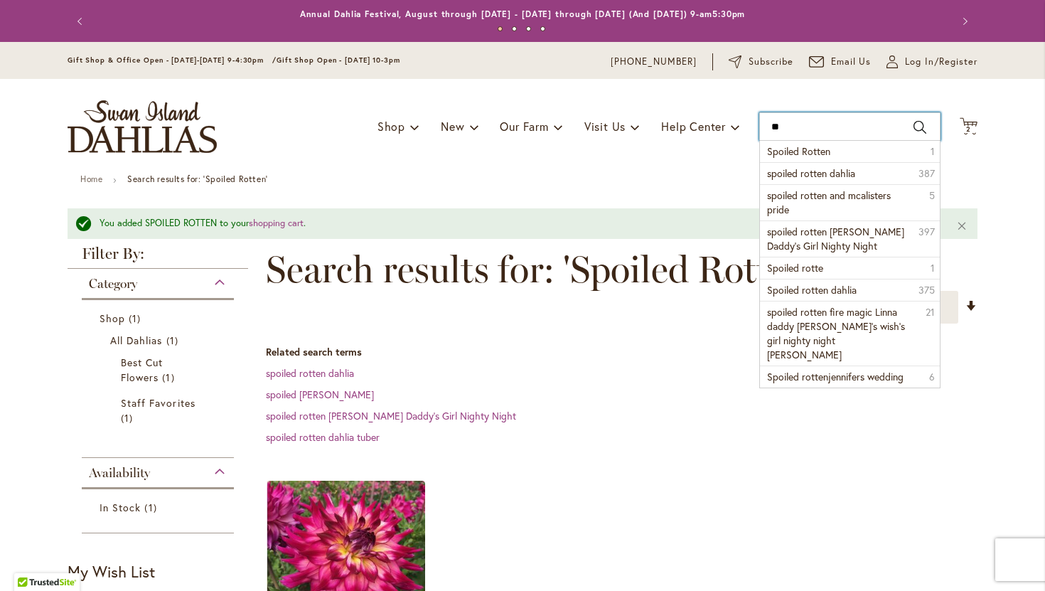
type input "*"
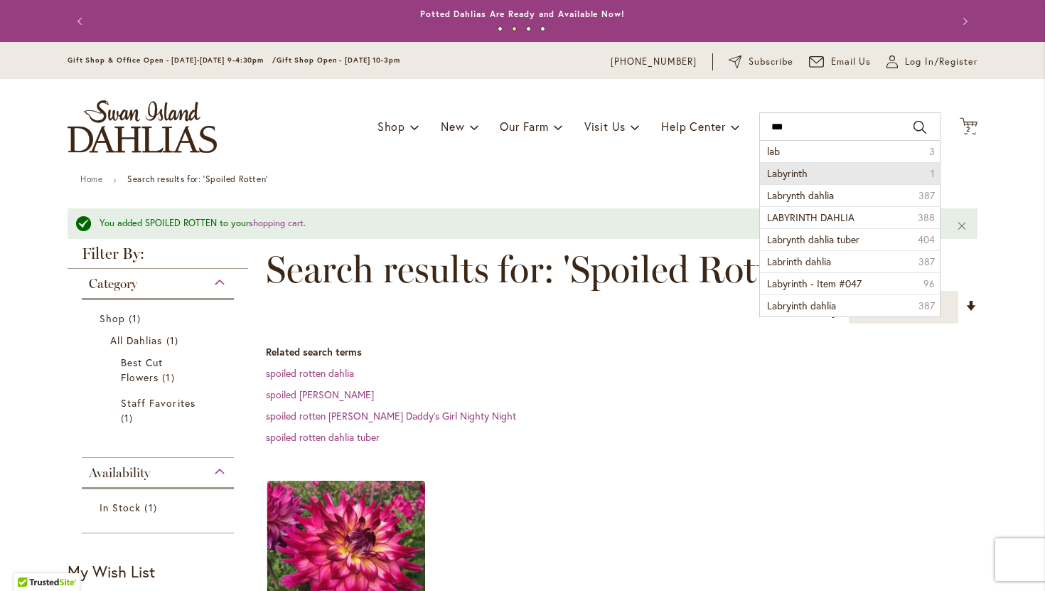
click at [818, 173] on li "Labyrinth 1" at bounding box center [850, 173] width 180 height 22
type input "*********"
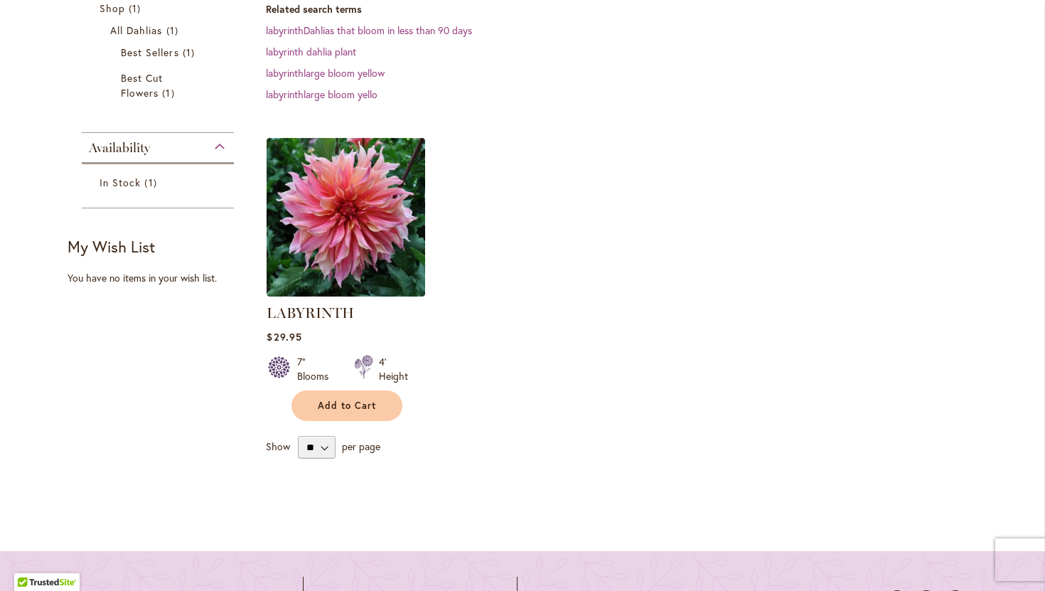
scroll to position [275, 0]
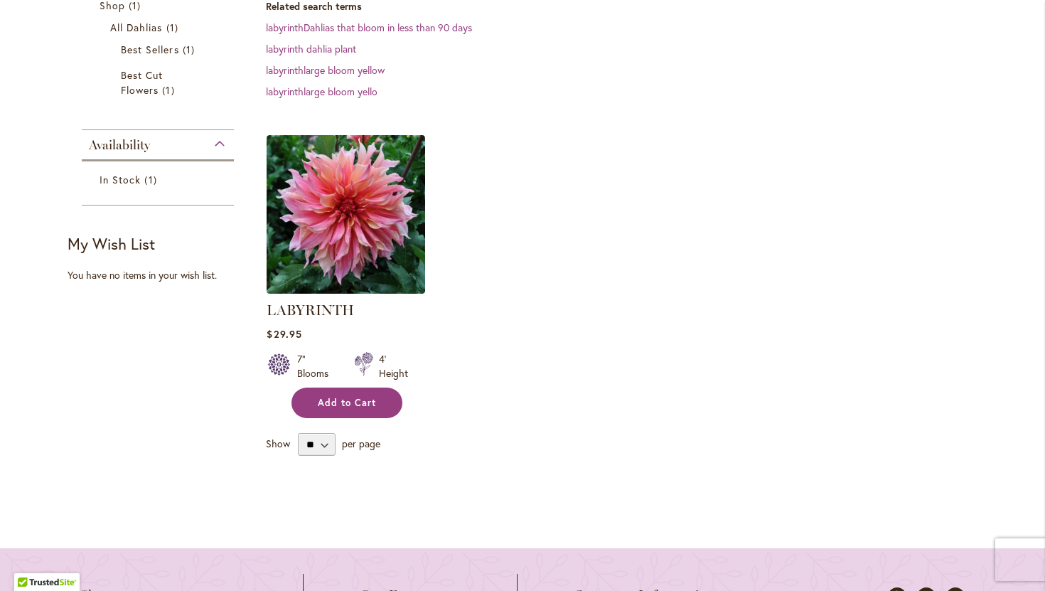
click at [364, 415] on button "Add to Cart" at bounding box center [347, 403] width 111 height 31
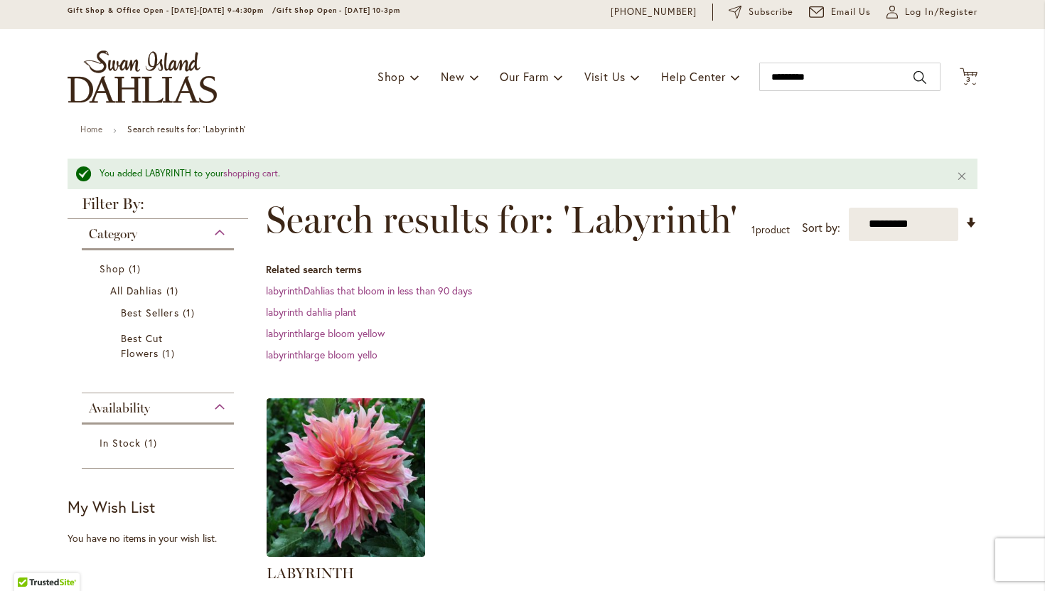
scroll to position [24, 0]
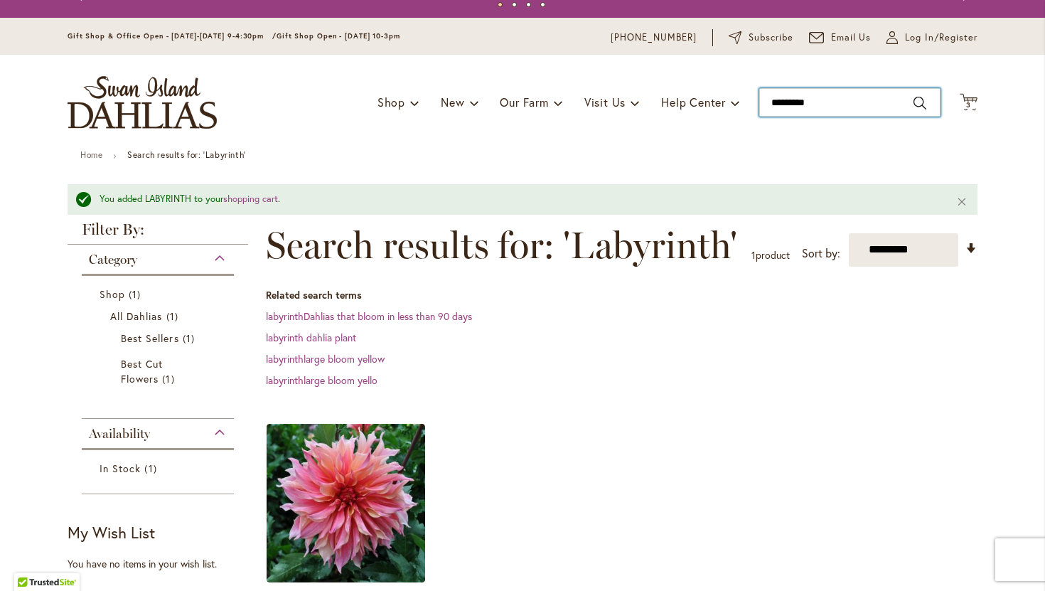
click at [821, 102] on input "*********" at bounding box center [849, 102] width 181 height 28
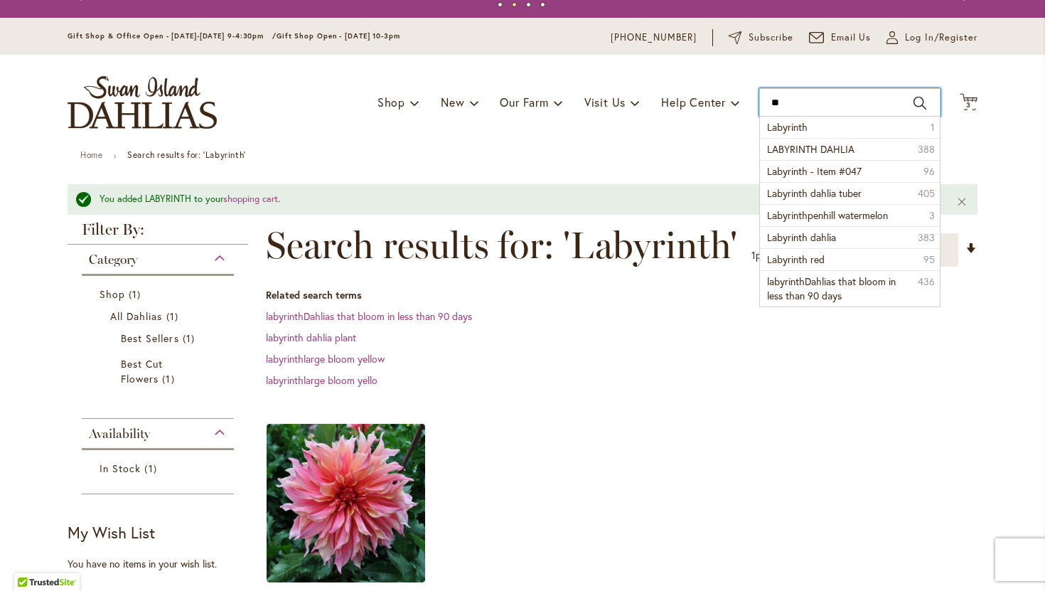
type input "*"
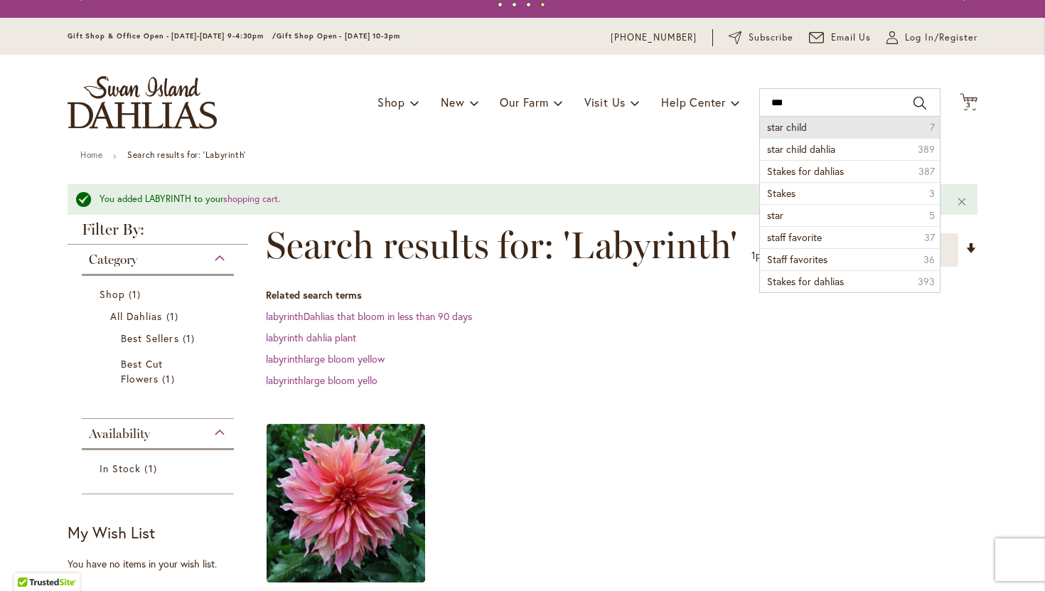
click at [796, 131] on span "star child" at bounding box center [787, 127] width 40 height 14
type input "**********"
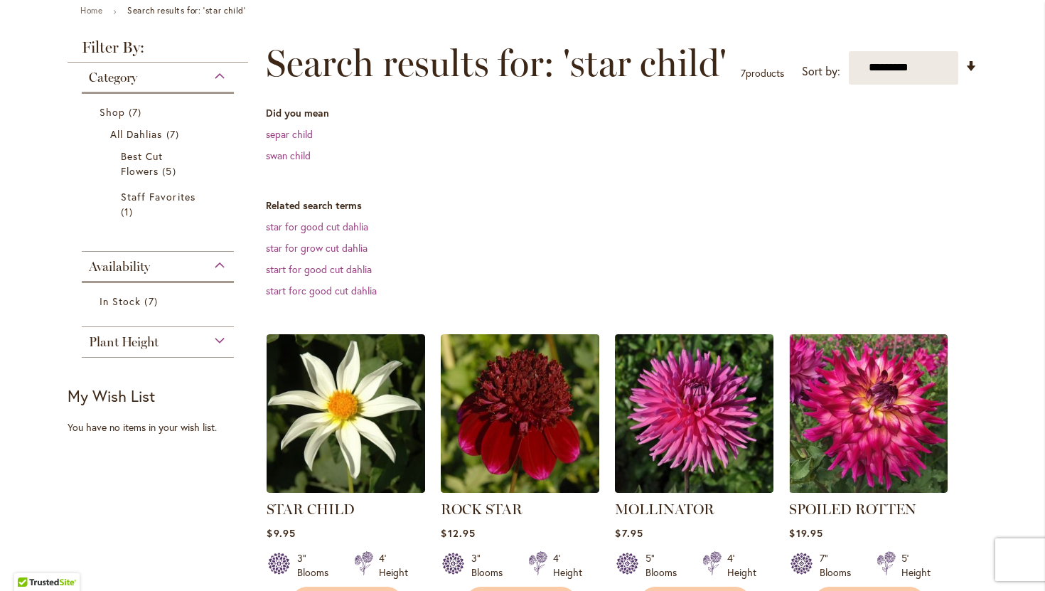
scroll to position [176, 0]
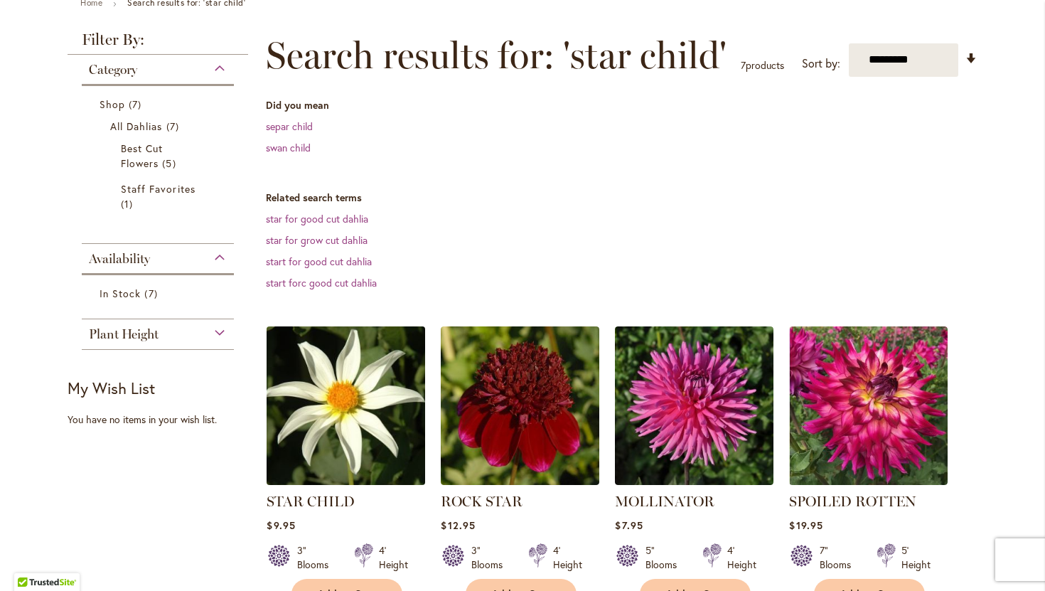
click at [356, 423] on img at bounding box center [346, 405] width 166 height 166
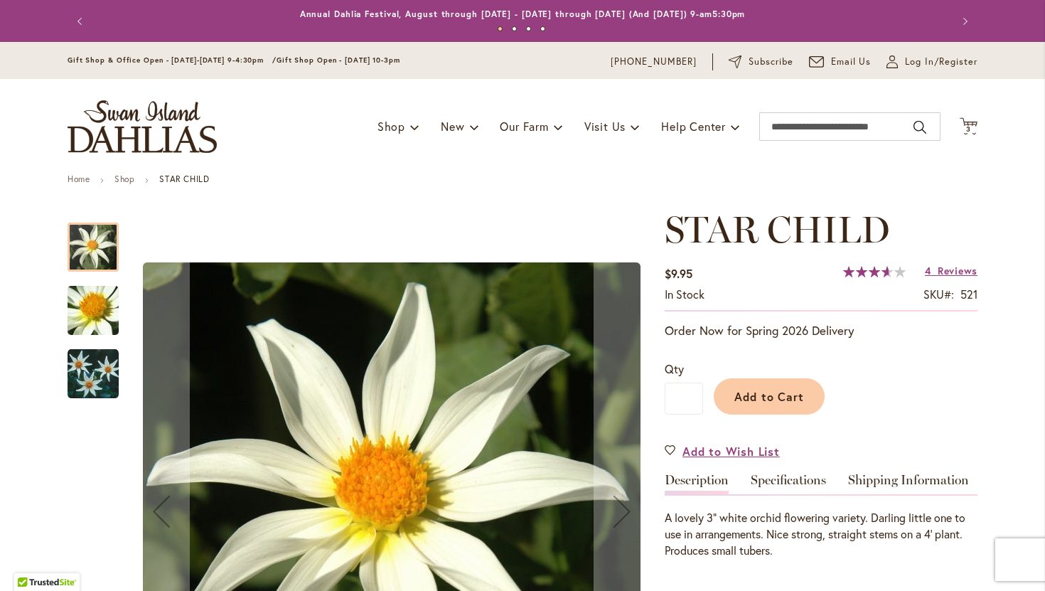
click at [81, 316] on img "STAR CHILD" at bounding box center [93, 310] width 102 height 77
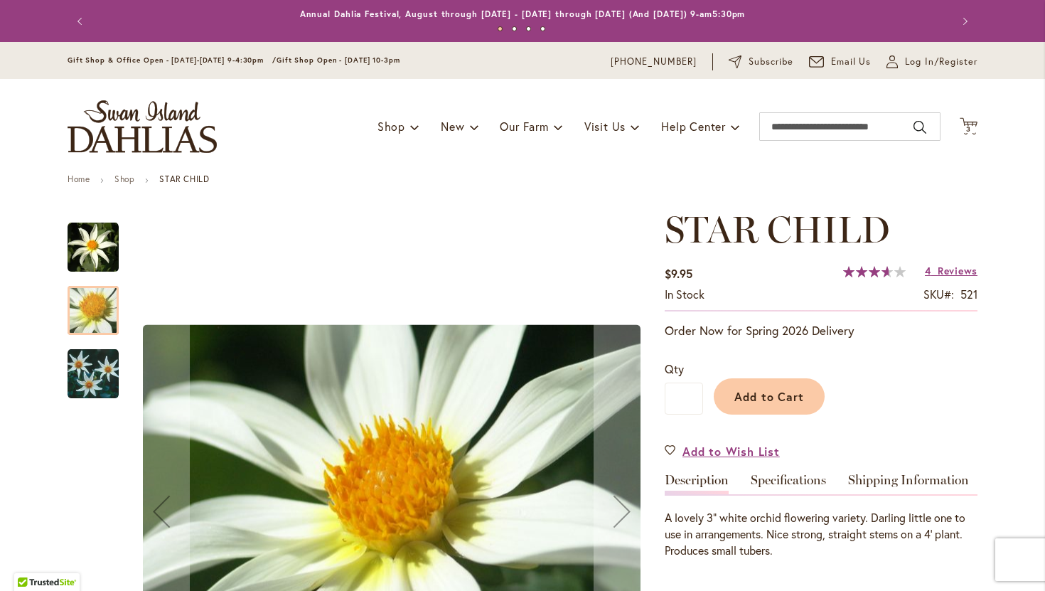
click at [87, 373] on img "STAR CHILD" at bounding box center [93, 374] width 51 height 52
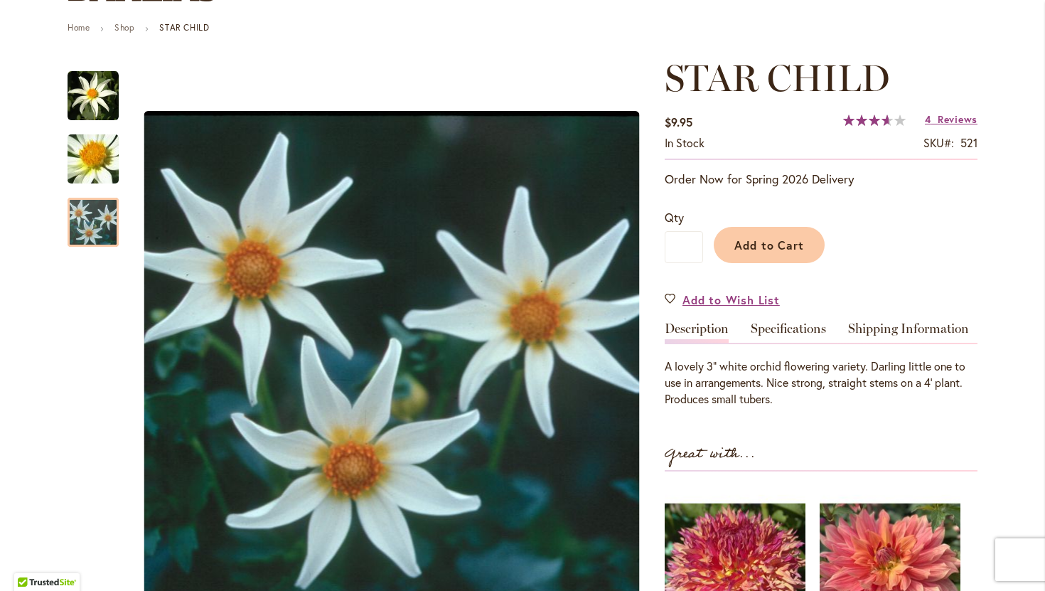
scroll to position [153, 0]
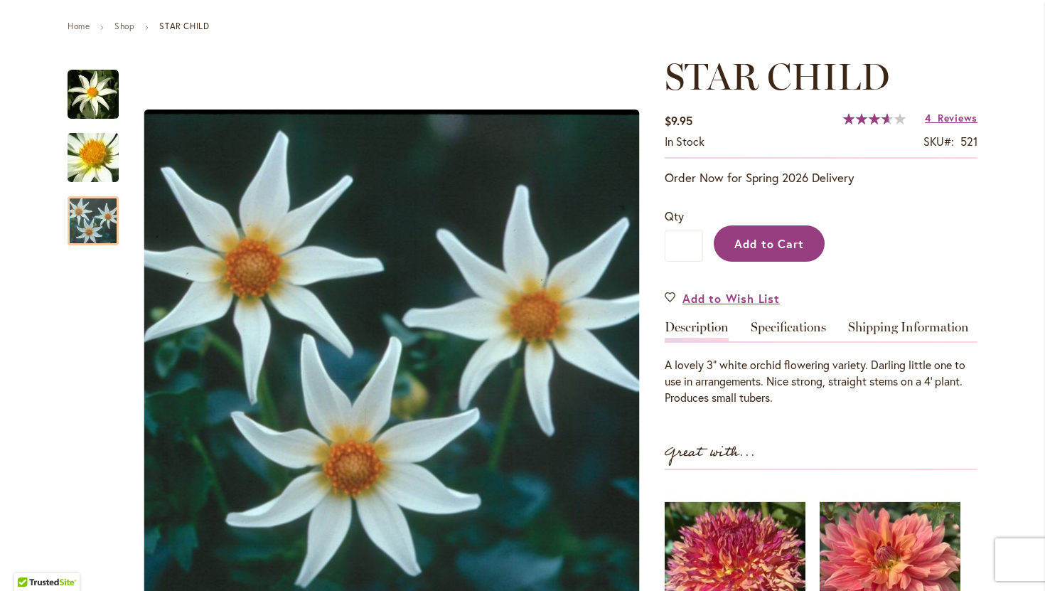
click at [786, 244] on span "Add to Cart" at bounding box center [769, 243] width 70 height 15
